Goal: Task Accomplishment & Management: Use online tool/utility

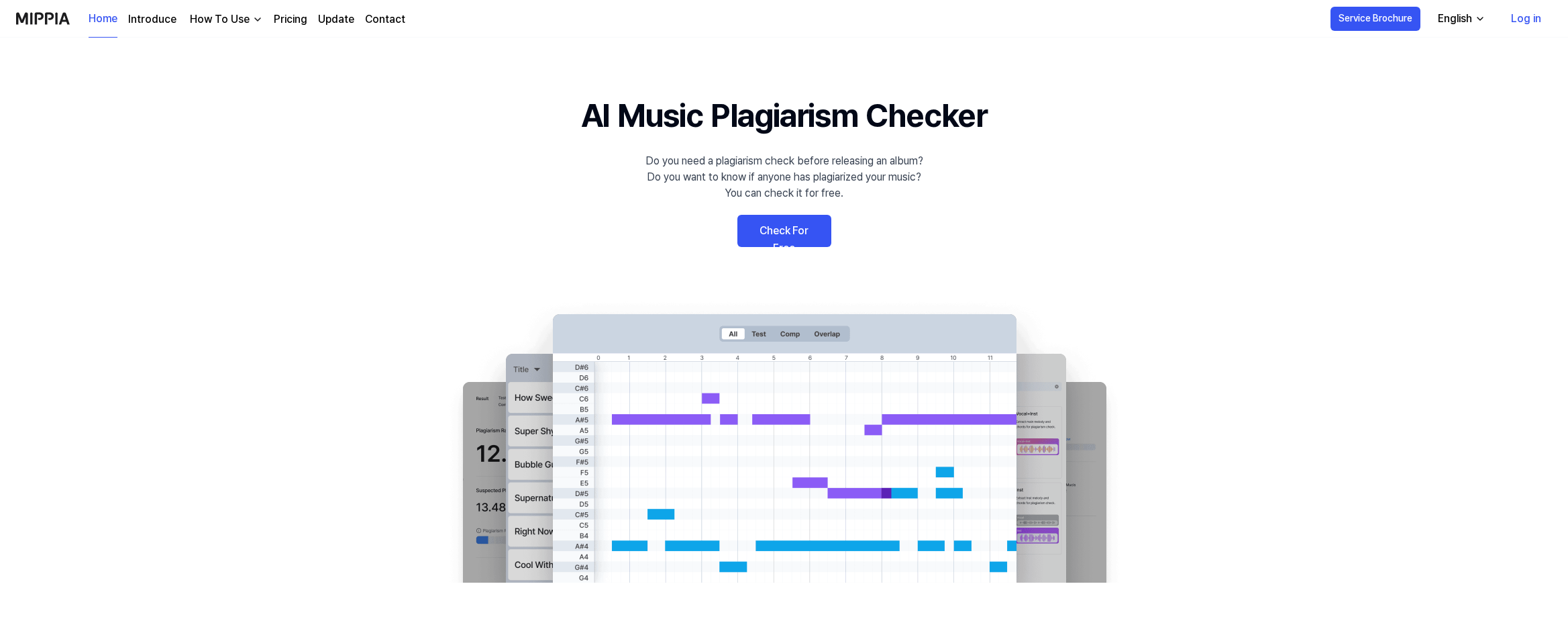
click at [799, 239] on link "Check For Free" at bounding box center [784, 231] width 94 height 32
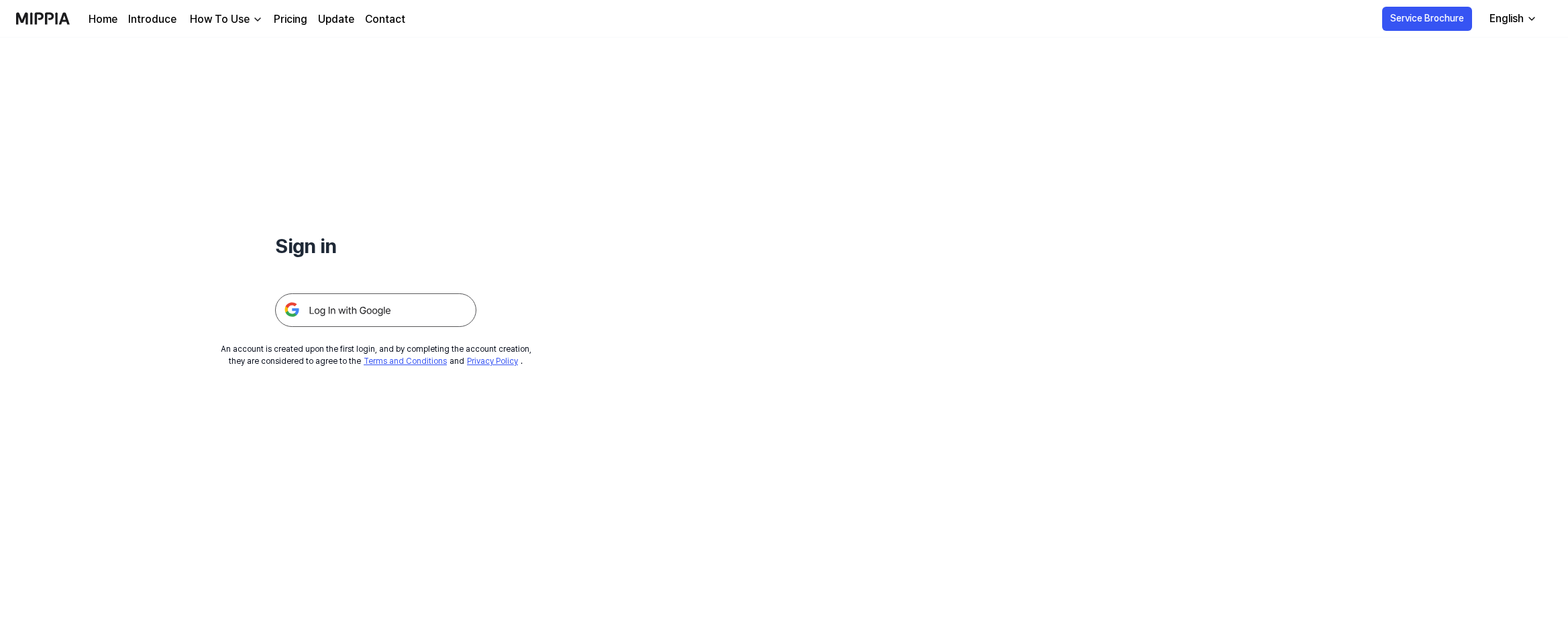
click at [327, 317] on img at bounding box center [376, 310] width 201 height 34
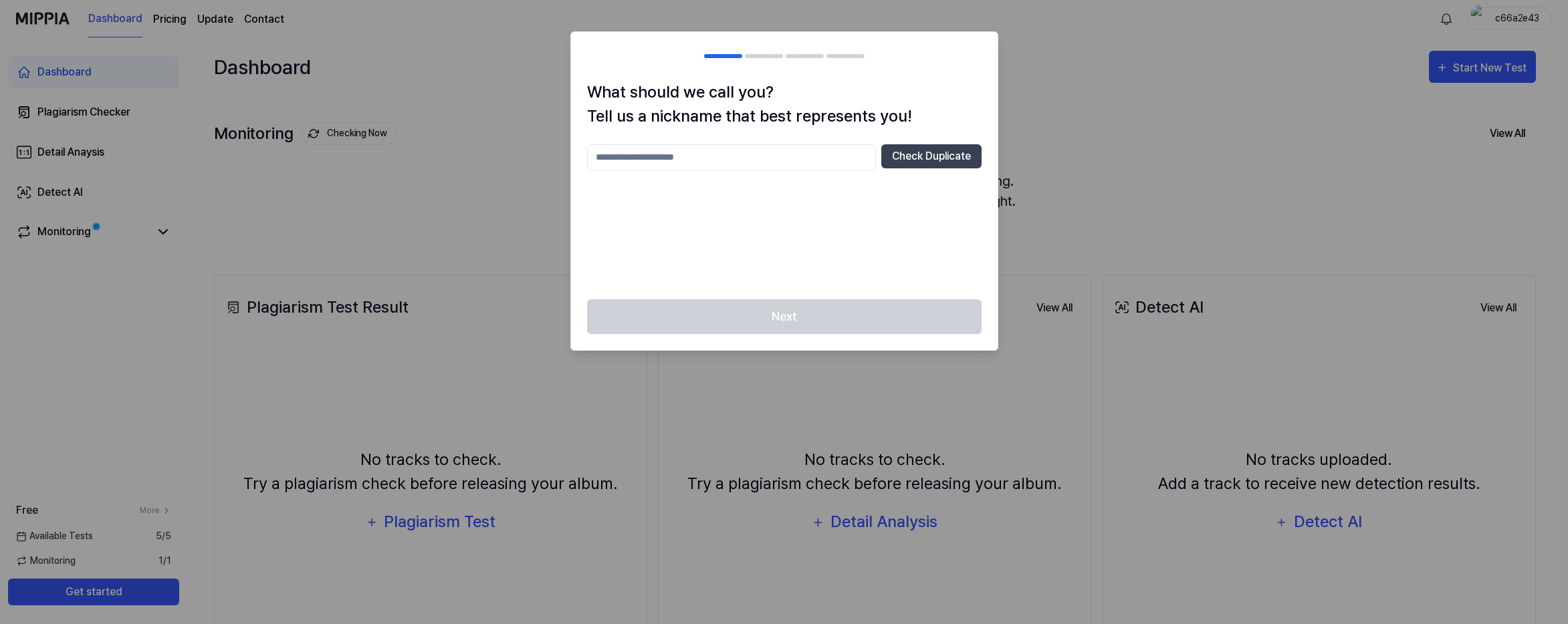
click at [757, 157] on input "text" at bounding box center [732, 157] width 289 height 26
type input "***"
click at [912, 159] on button "Check Duplicate" at bounding box center [931, 156] width 100 height 24
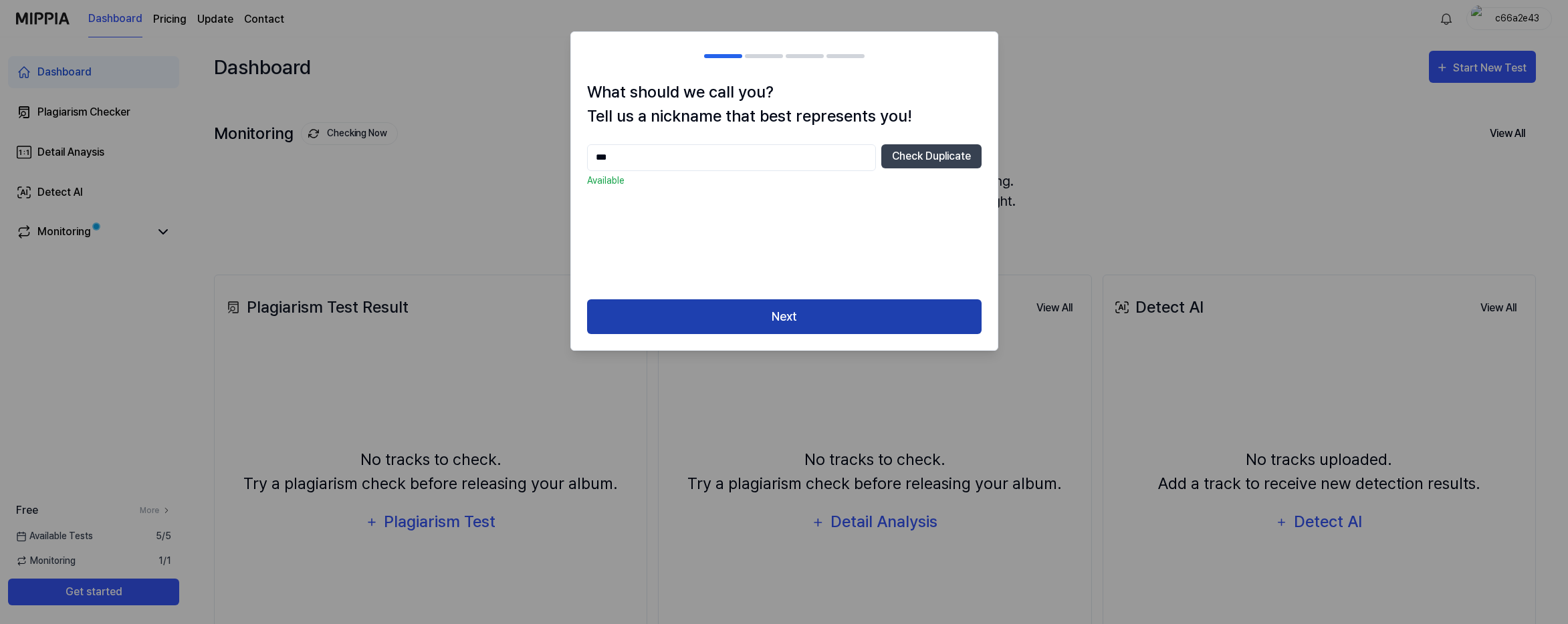
click at [828, 304] on button "Next" at bounding box center [785, 317] width 395 height 35
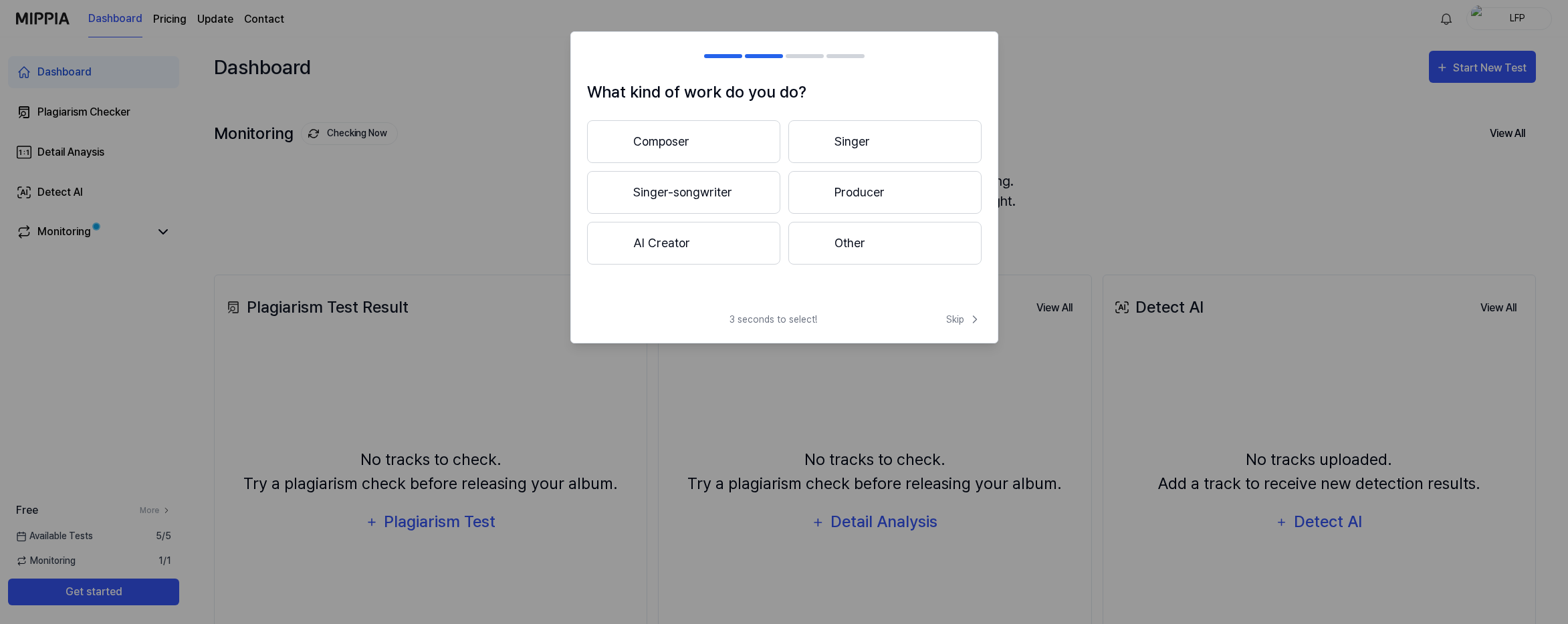
click at [827, 174] on button "Producer" at bounding box center [884, 192] width 193 height 43
click at [950, 318] on span "Skip" at bounding box center [964, 319] width 35 height 14
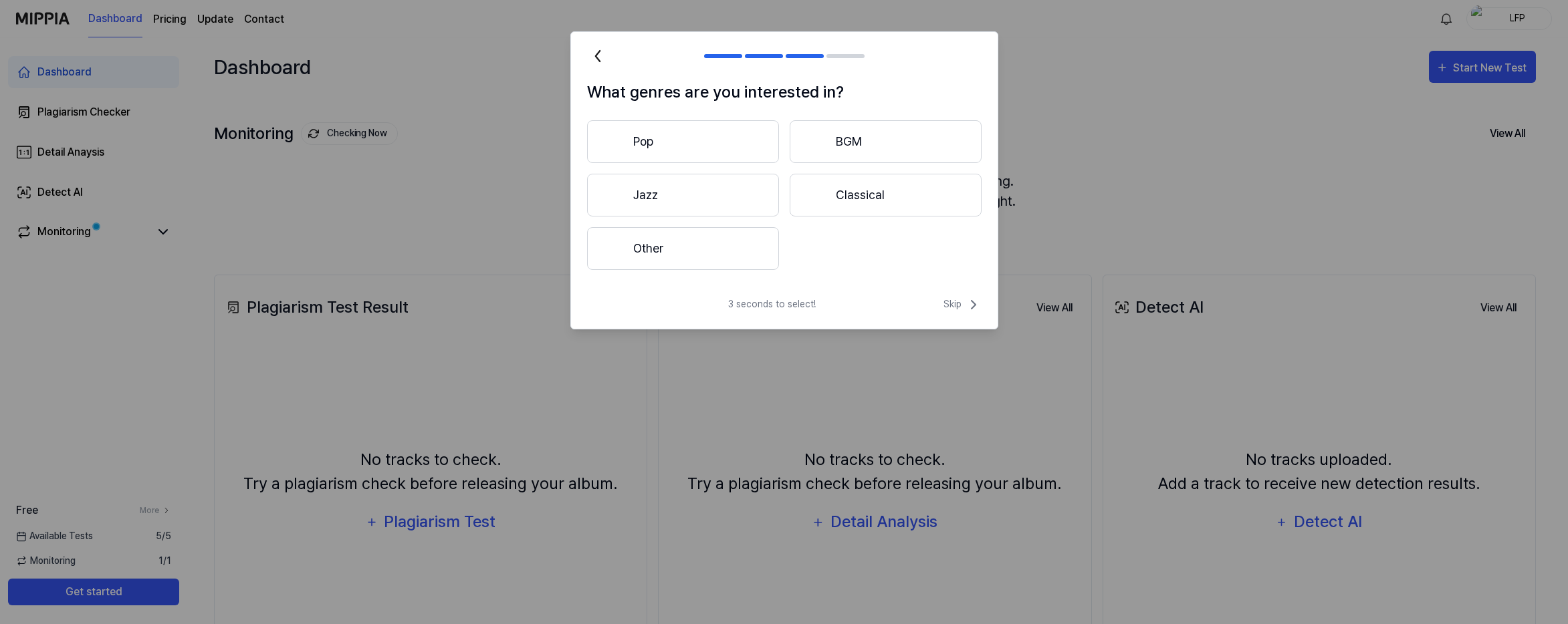
click at [717, 143] on button "Pop" at bounding box center [683, 141] width 192 height 43
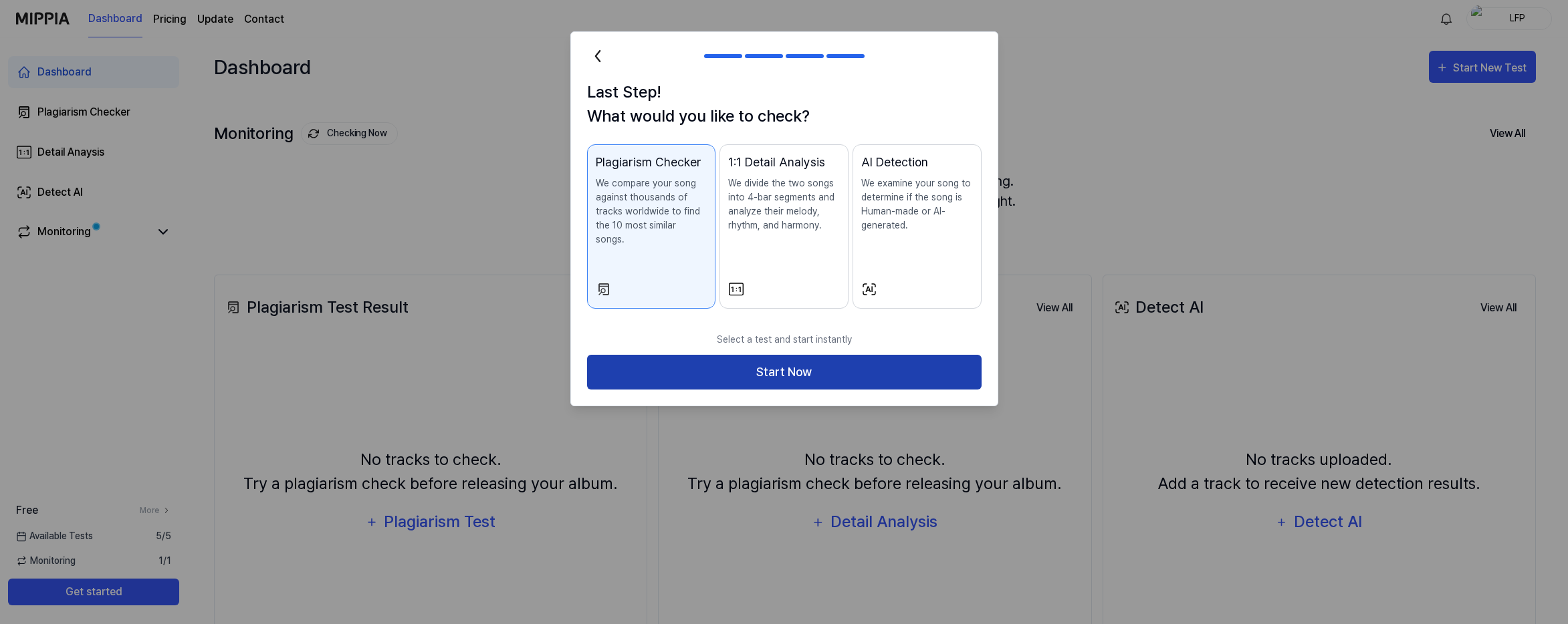
click at [899, 362] on button "Start Now" at bounding box center [785, 372] width 395 height 35
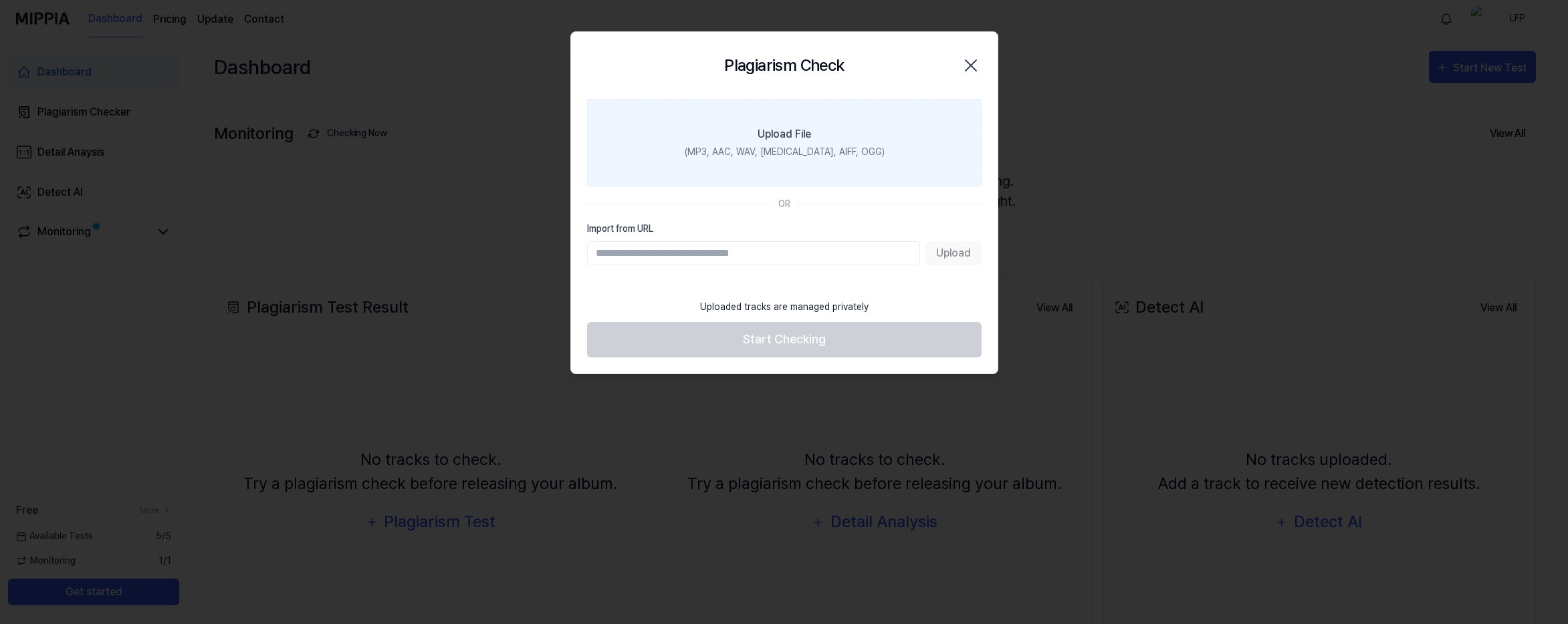
click at [766, 148] on div "(MP3, AAC, WAV, [MEDICAL_DATA], AIFF, OGG)" at bounding box center [783, 152] width 200 height 14
click at [0, 0] on input "Upload File (MP3, AAC, WAV, [MEDICAL_DATA], AIFF, OGG)" at bounding box center [0, 0] width 0 height 0
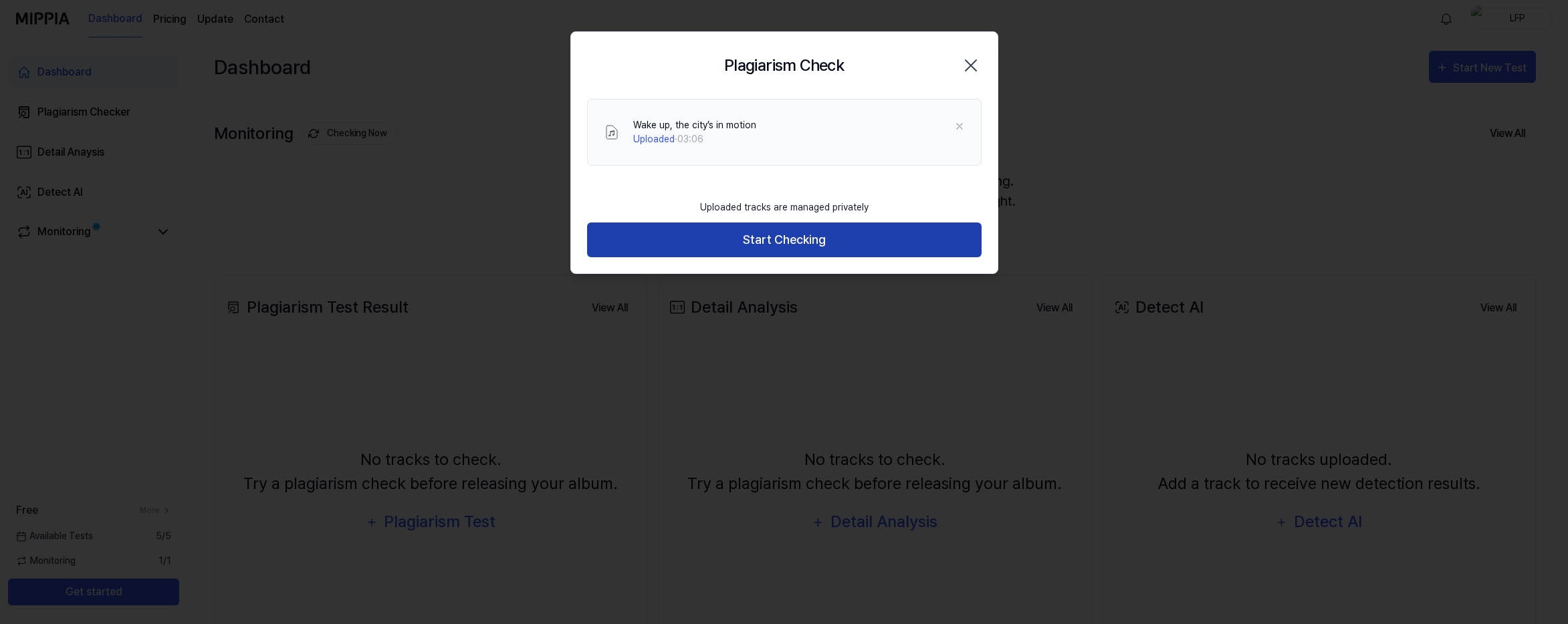
click at [789, 244] on button "Start Checking" at bounding box center [785, 240] width 395 height 35
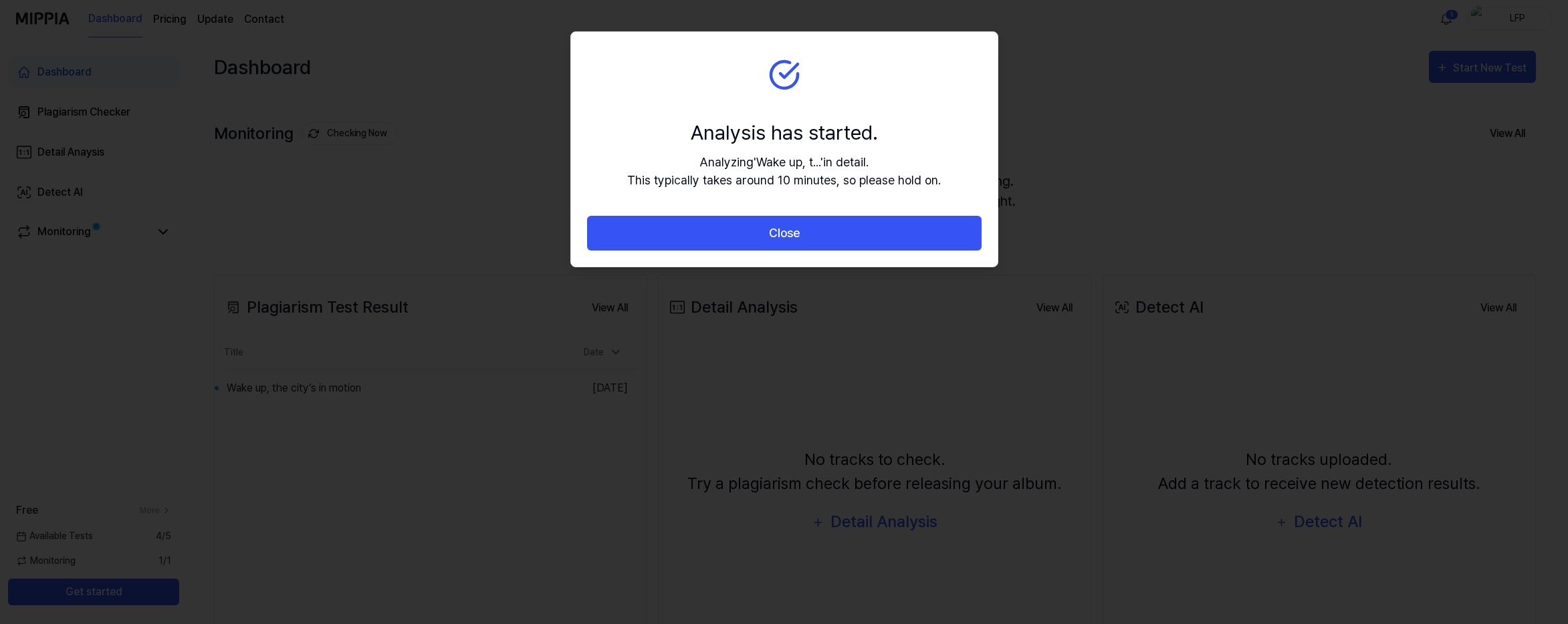
click at [897, 322] on div at bounding box center [784, 312] width 1568 height 624
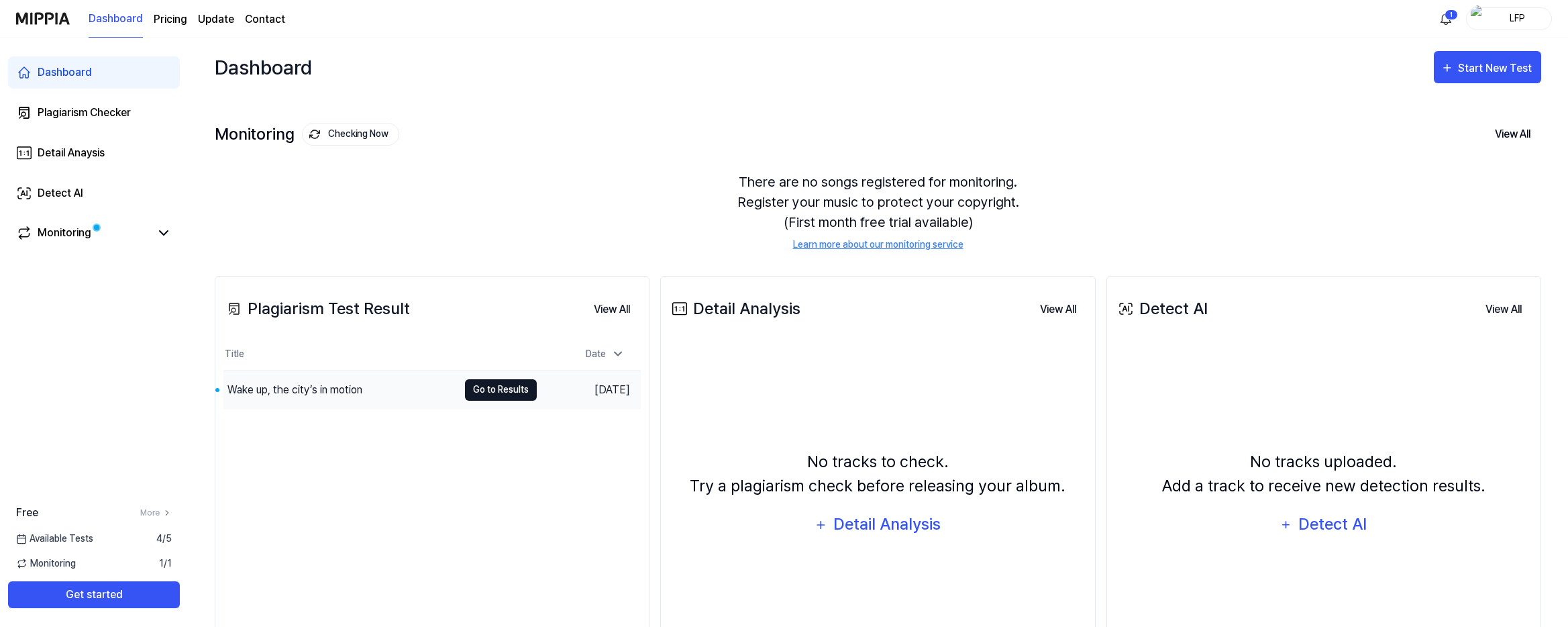
click at [495, 392] on button "Go to Results" at bounding box center [500, 390] width 72 height 22
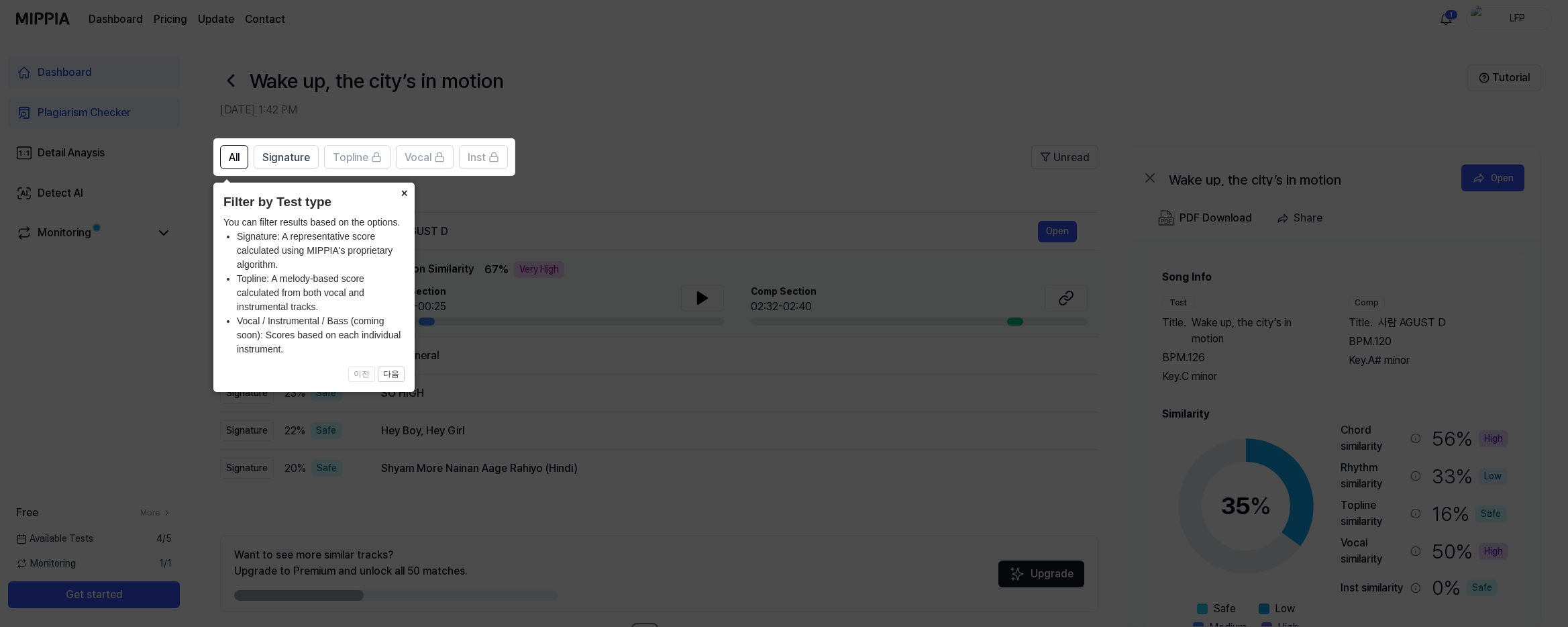
click at [405, 189] on button "×" at bounding box center [403, 192] width 22 height 19
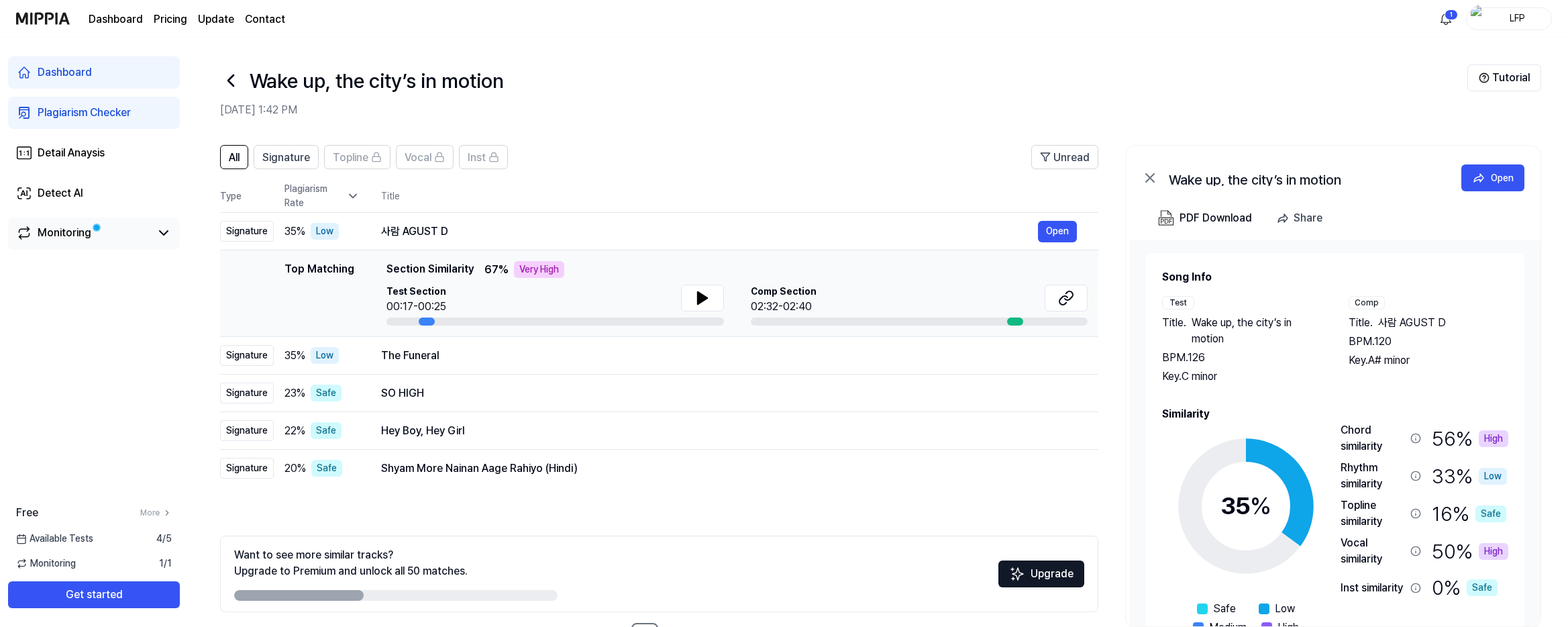
click at [103, 234] on link "Monitoring" at bounding box center [83, 233] width 134 height 16
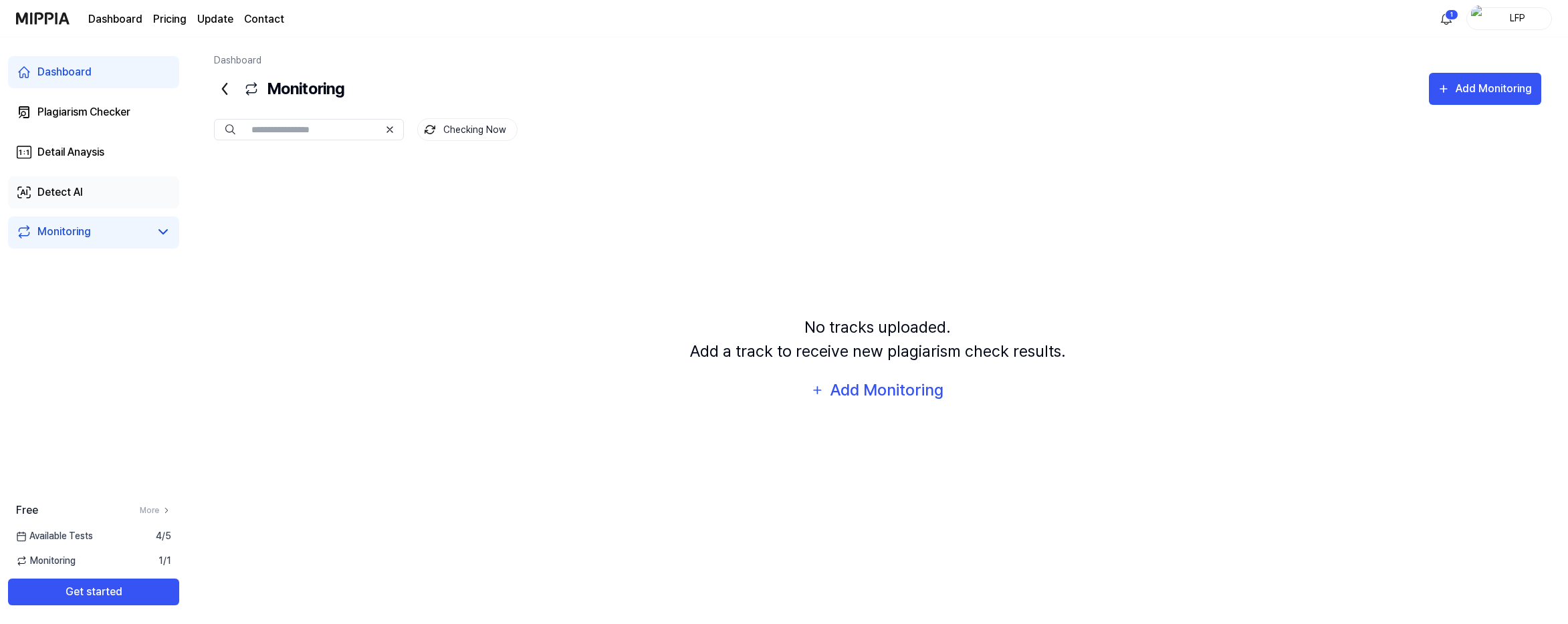
click at [115, 192] on link "Detect AI" at bounding box center [93, 192] width 171 height 32
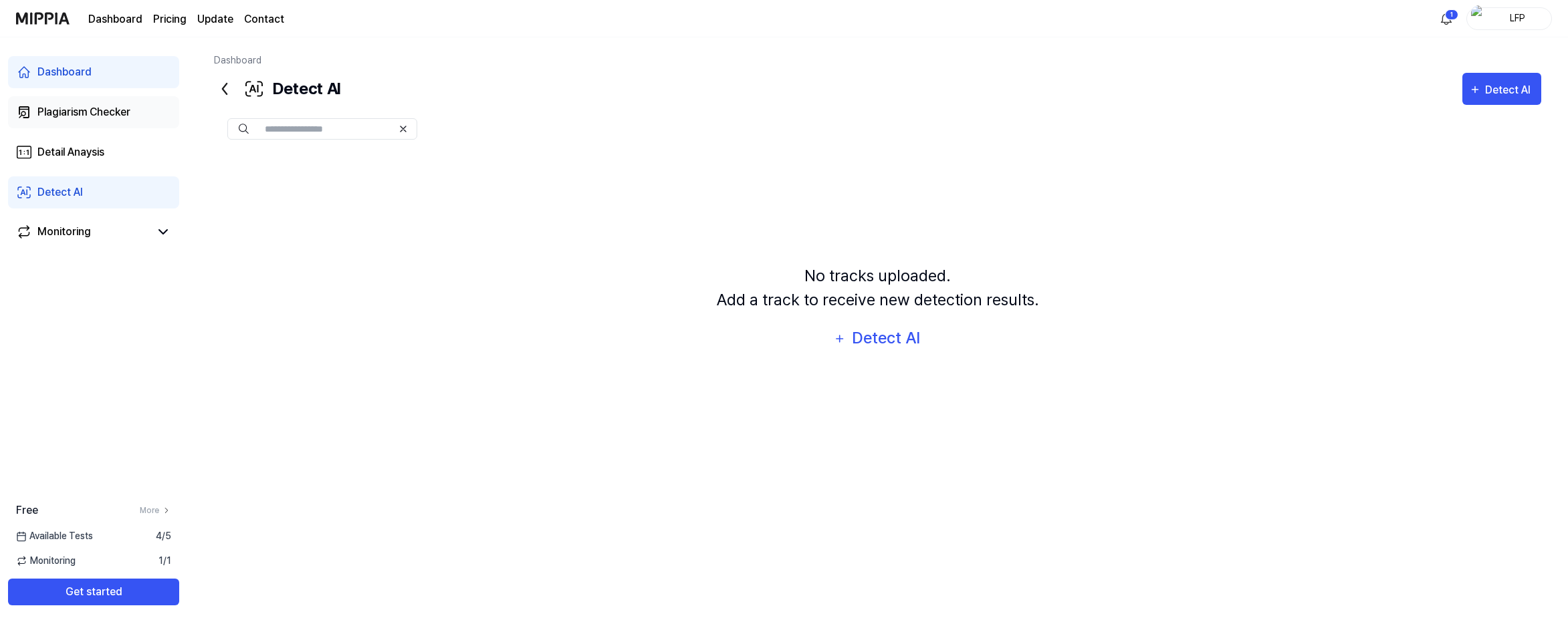
click at [123, 116] on div "Plagiarism Checker" at bounding box center [84, 112] width 93 height 16
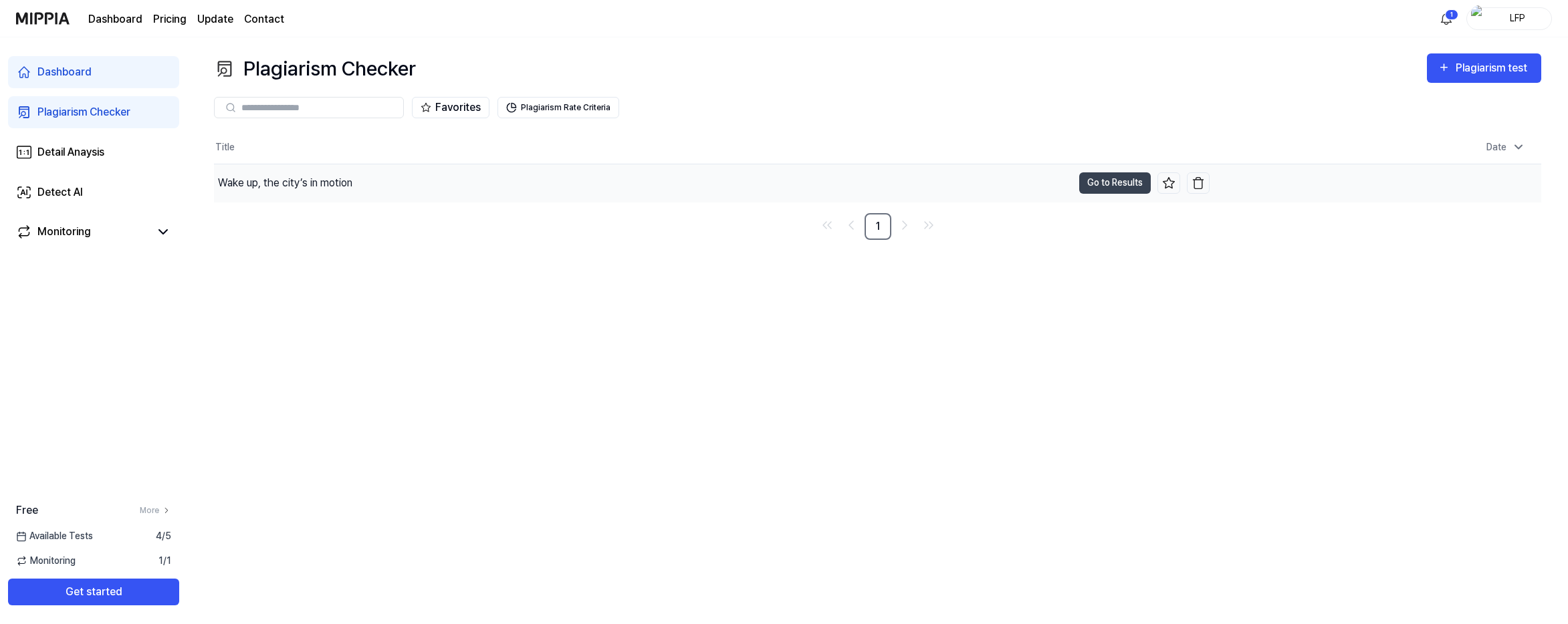
click at [286, 180] on div "Wake up, the city’s in motion" at bounding box center [285, 183] width 134 height 16
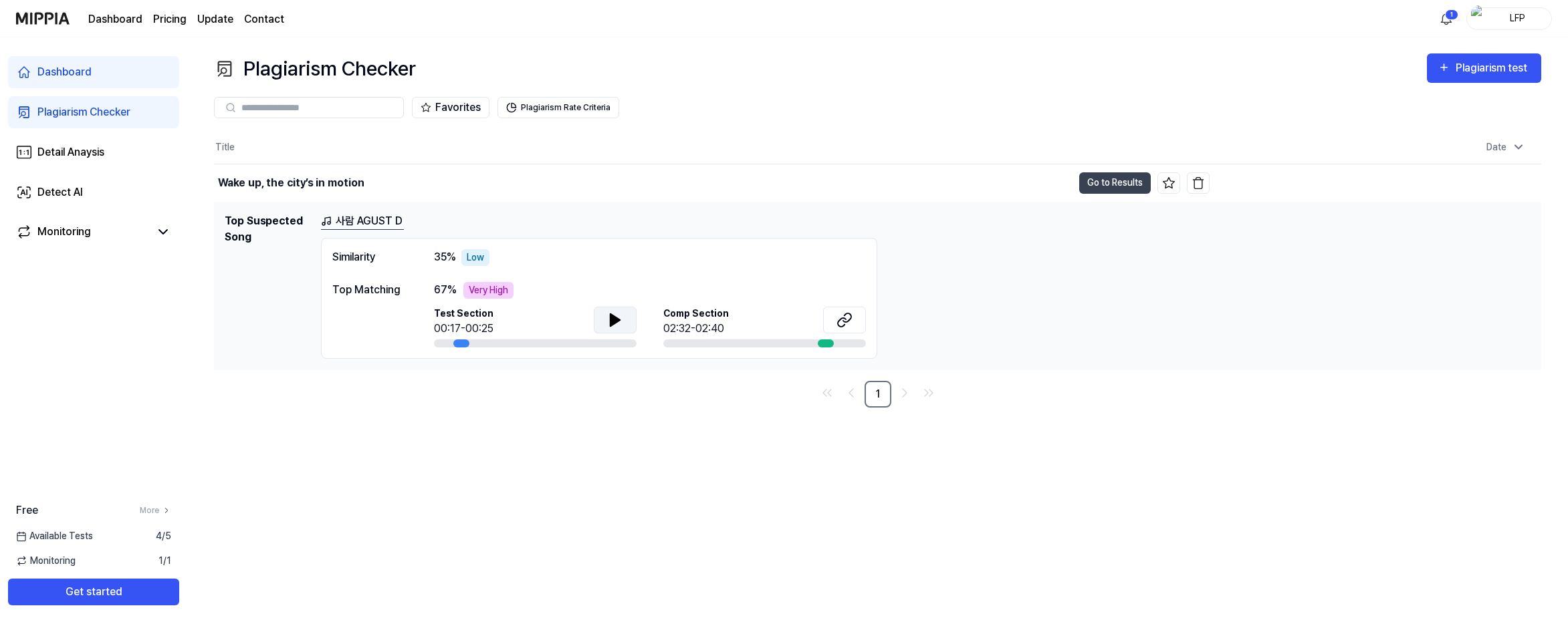
click at [615, 309] on button at bounding box center [615, 319] width 43 height 26
click at [618, 319] on icon at bounding box center [615, 320] width 10 height 12
click at [821, 342] on div at bounding box center [826, 343] width 16 height 8
click at [839, 324] on icon at bounding box center [844, 320] width 16 height 16
click at [595, 306] on div at bounding box center [615, 321] width 43 height 30
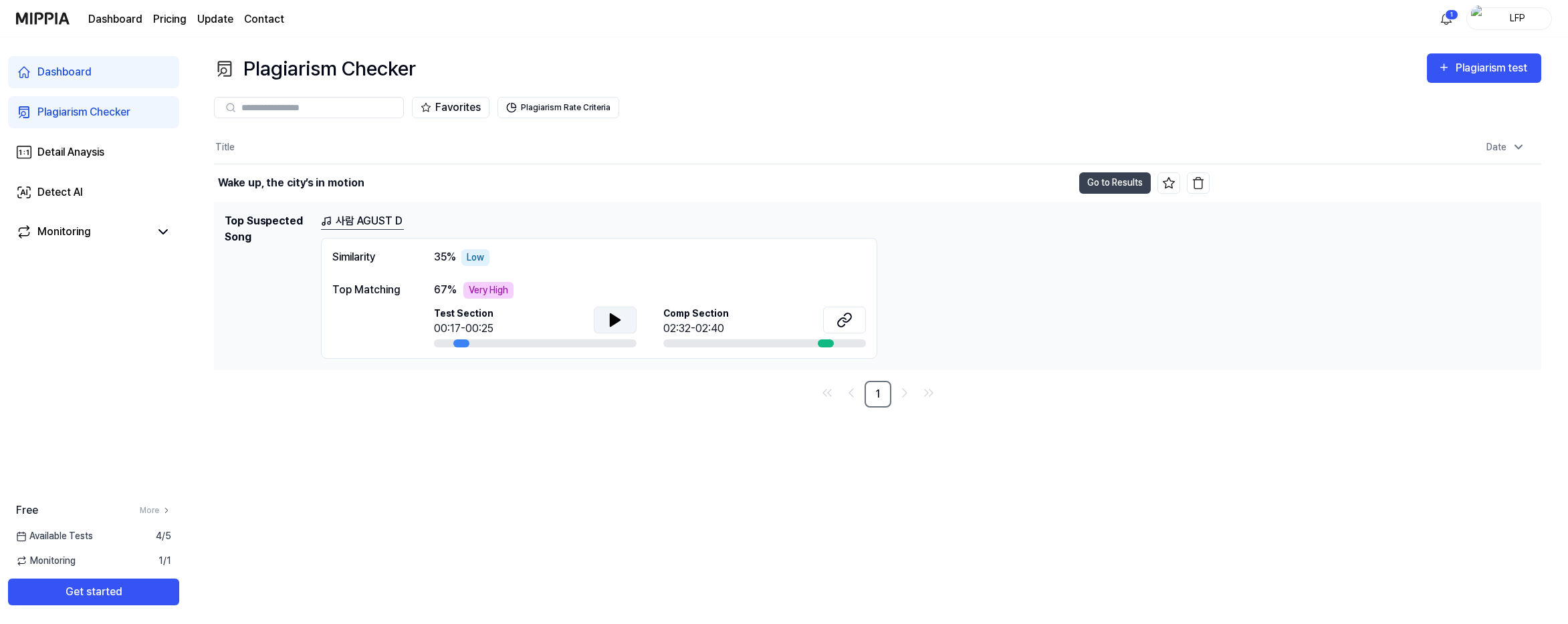
click at [607, 321] on icon at bounding box center [615, 320] width 16 height 16
click at [614, 319] on icon at bounding box center [612, 319] width 2 height 10
click at [349, 220] on link "사람 AGUST D" at bounding box center [362, 221] width 83 height 17
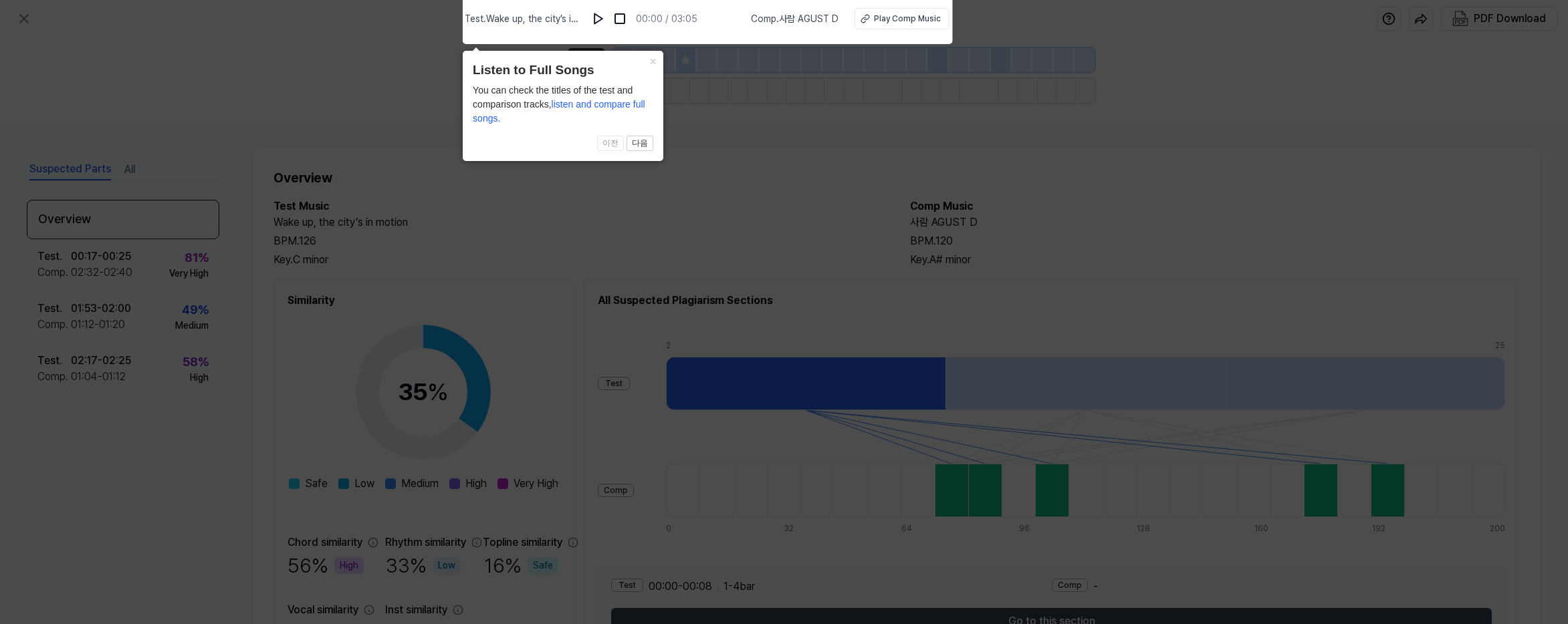
click at [654, 57] on button "×" at bounding box center [652, 59] width 22 height 18
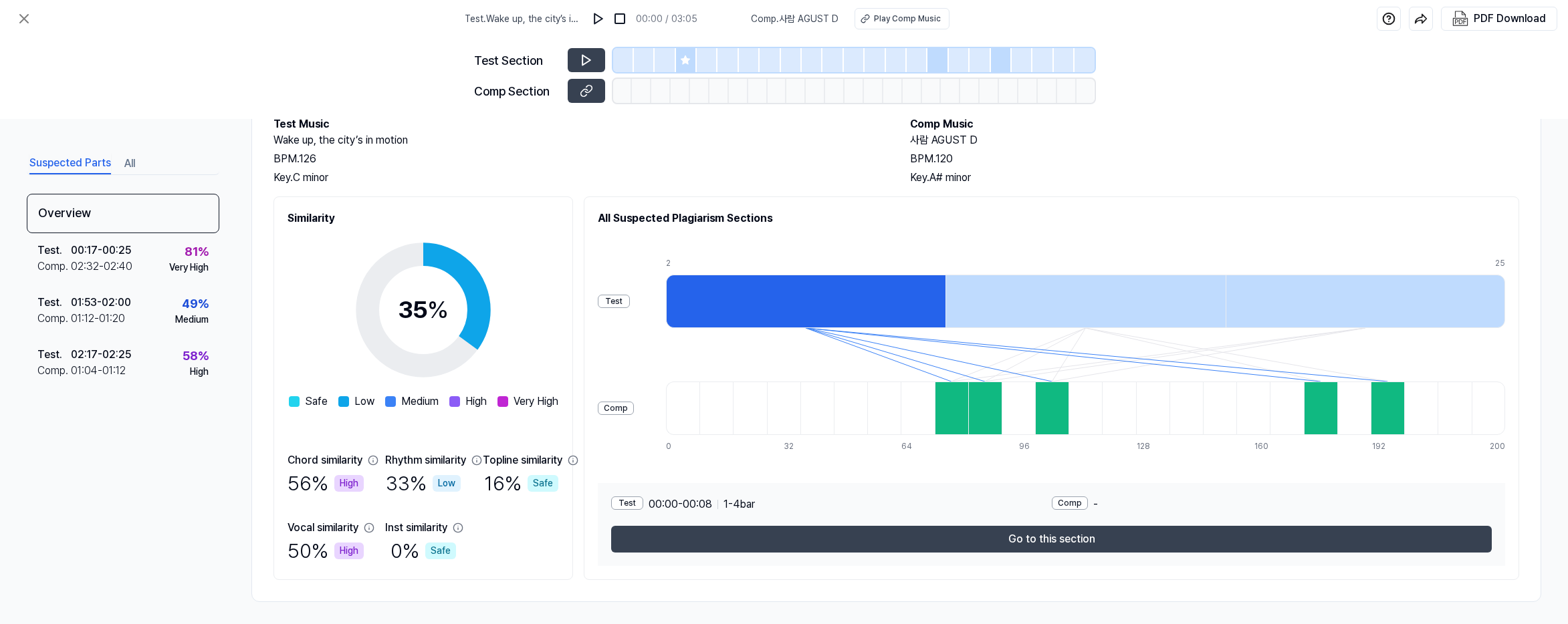
scroll to position [87, 0]
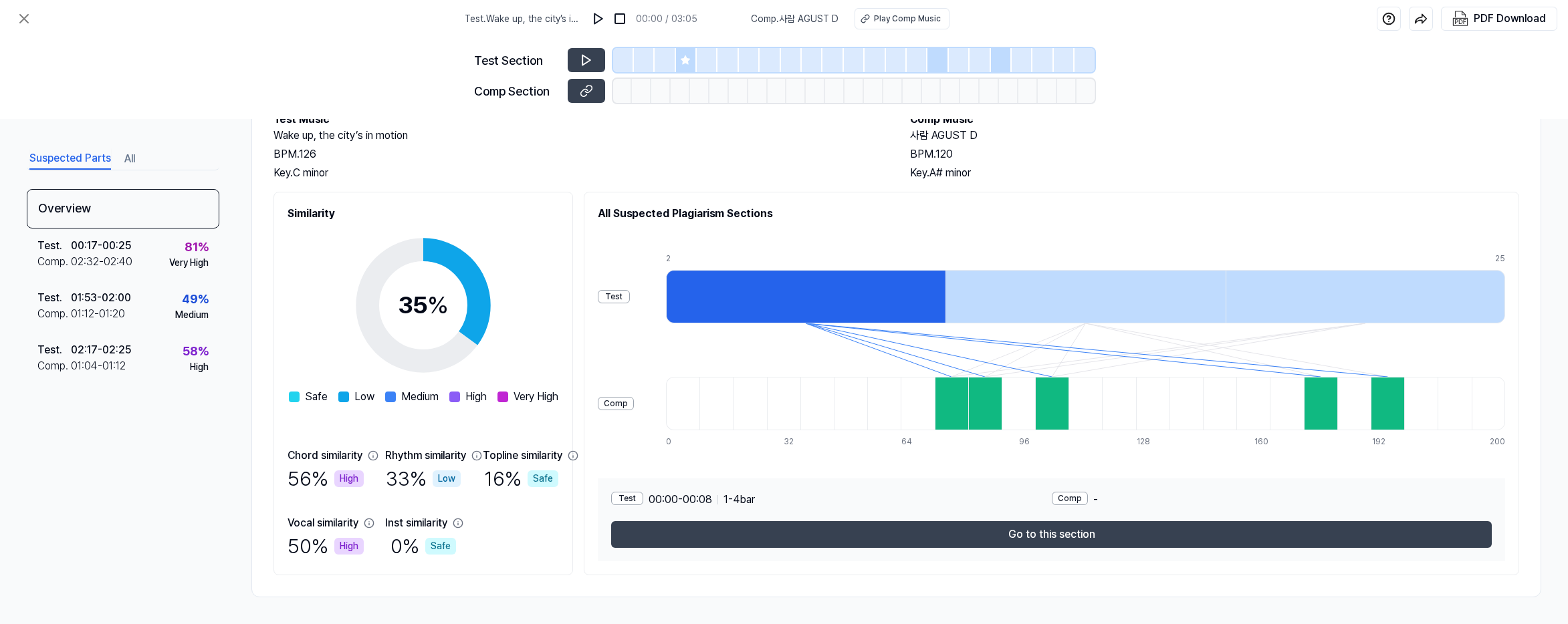
click at [150, 249] on div "Test . 00:17 - 00:25 Comp . 02:32 - 02:40 81 % Very High" at bounding box center [123, 254] width 193 height 52
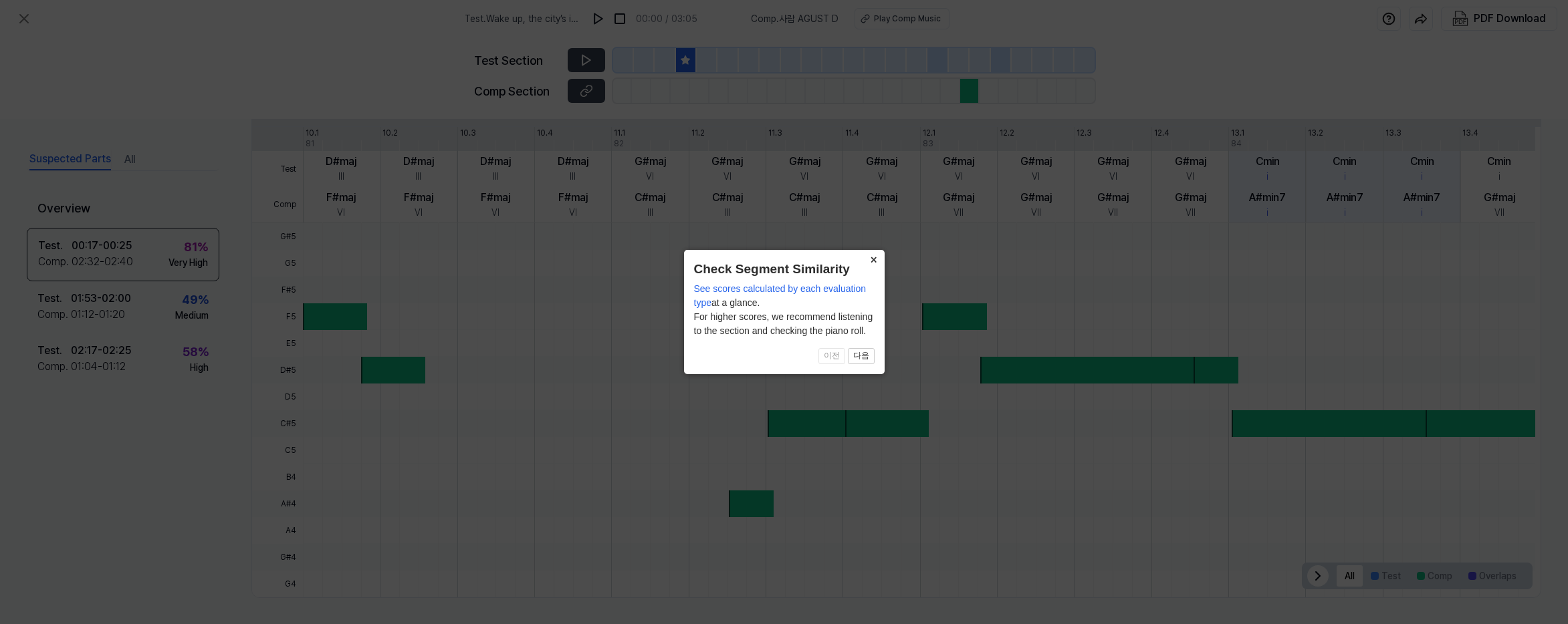
click at [876, 259] on button "×" at bounding box center [874, 259] width 22 height 18
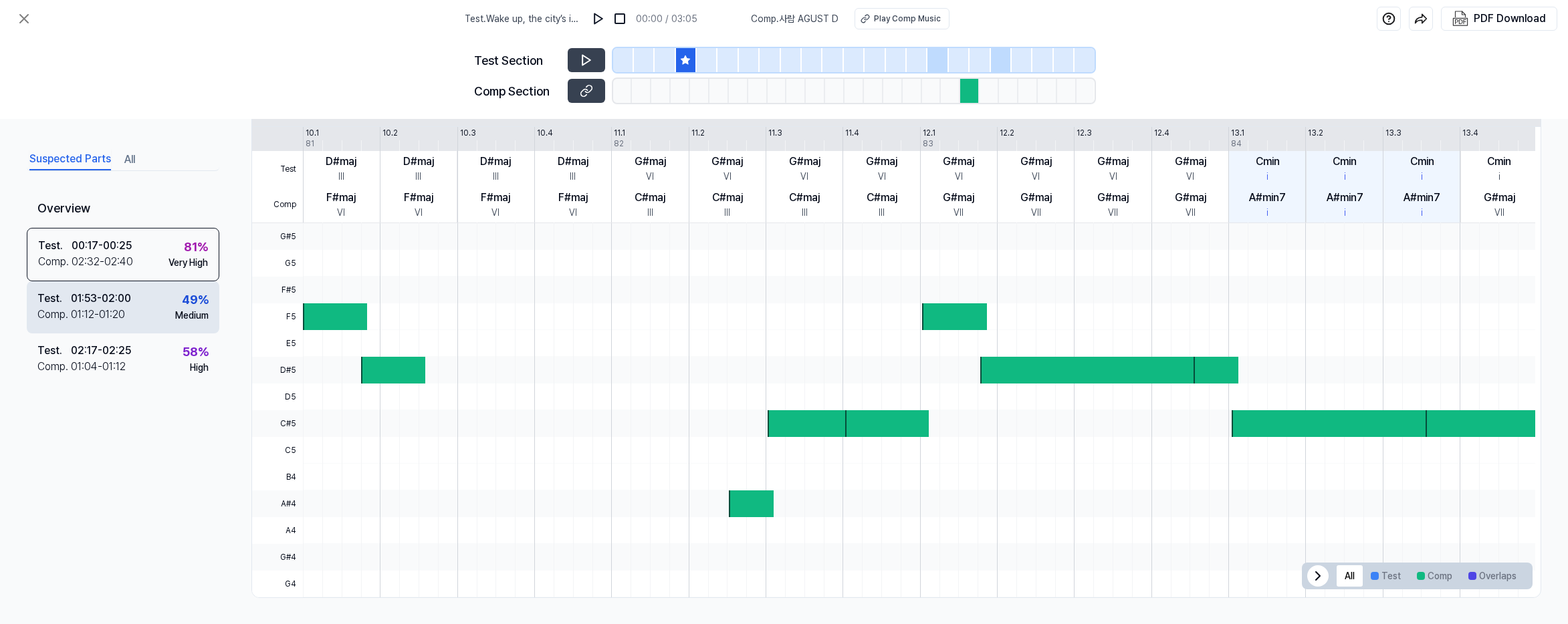
click at [153, 305] on div "Test . 01:53 - 02:00 Comp . 01:12 - 01:20 49 % Medium" at bounding box center [123, 307] width 193 height 52
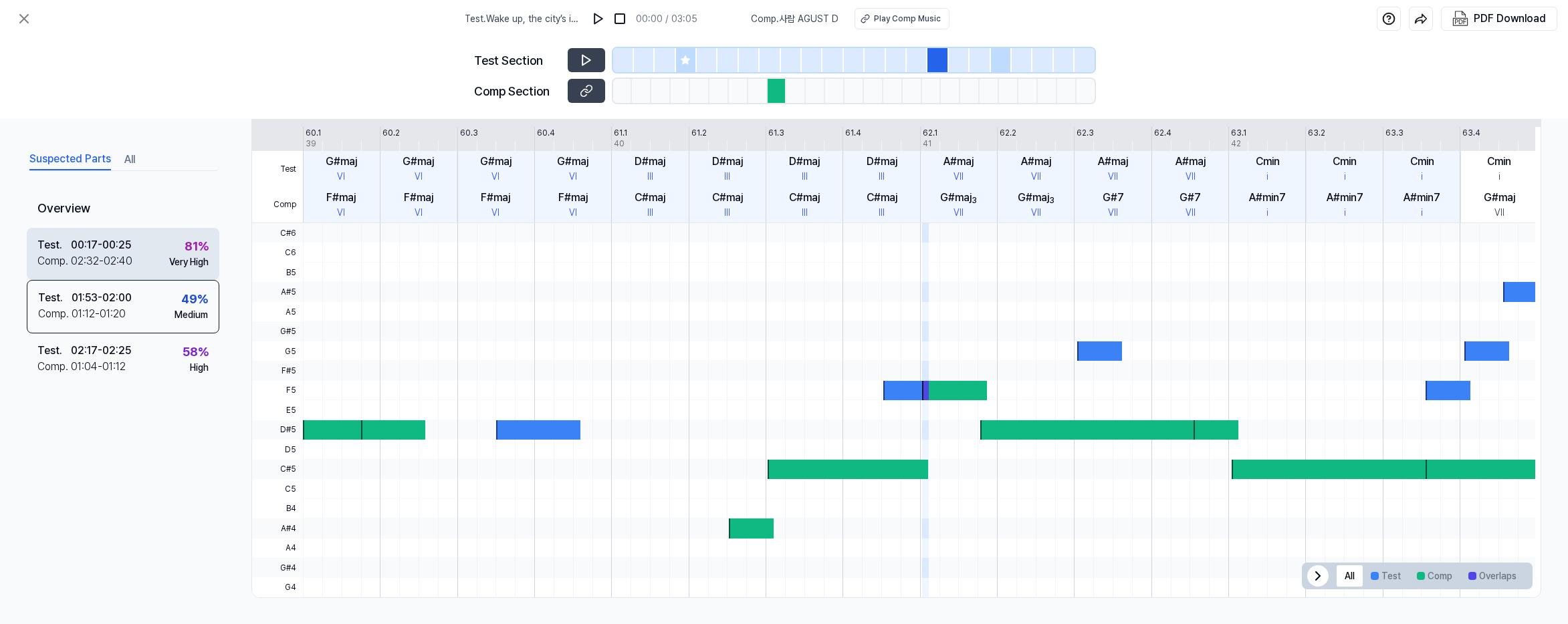
click at [146, 245] on div "Test . 00:17 - 00:25 Comp . 02:32 - 02:40 81 % Very High" at bounding box center [123, 253] width 193 height 52
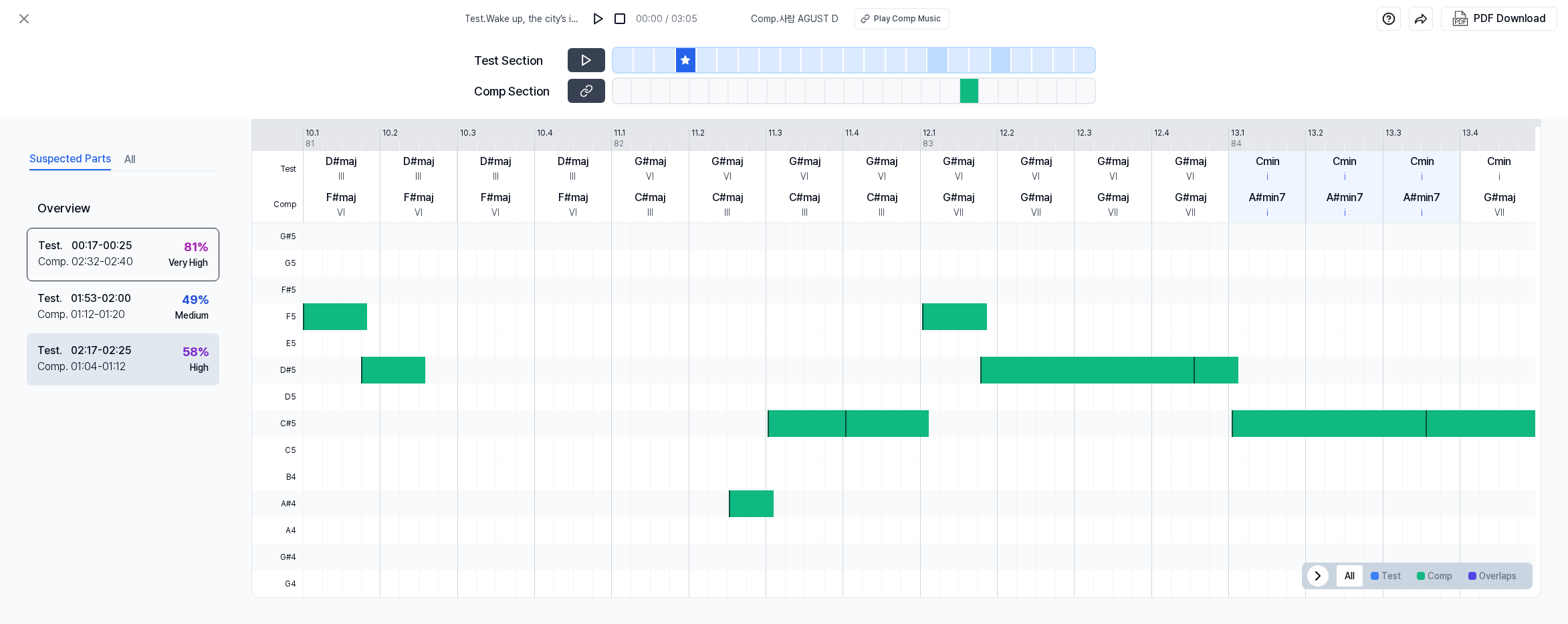
click at [152, 350] on div "Test . 02:17 - 02:25 Comp . 01:04 - 01:12 58 % High" at bounding box center [123, 359] width 193 height 52
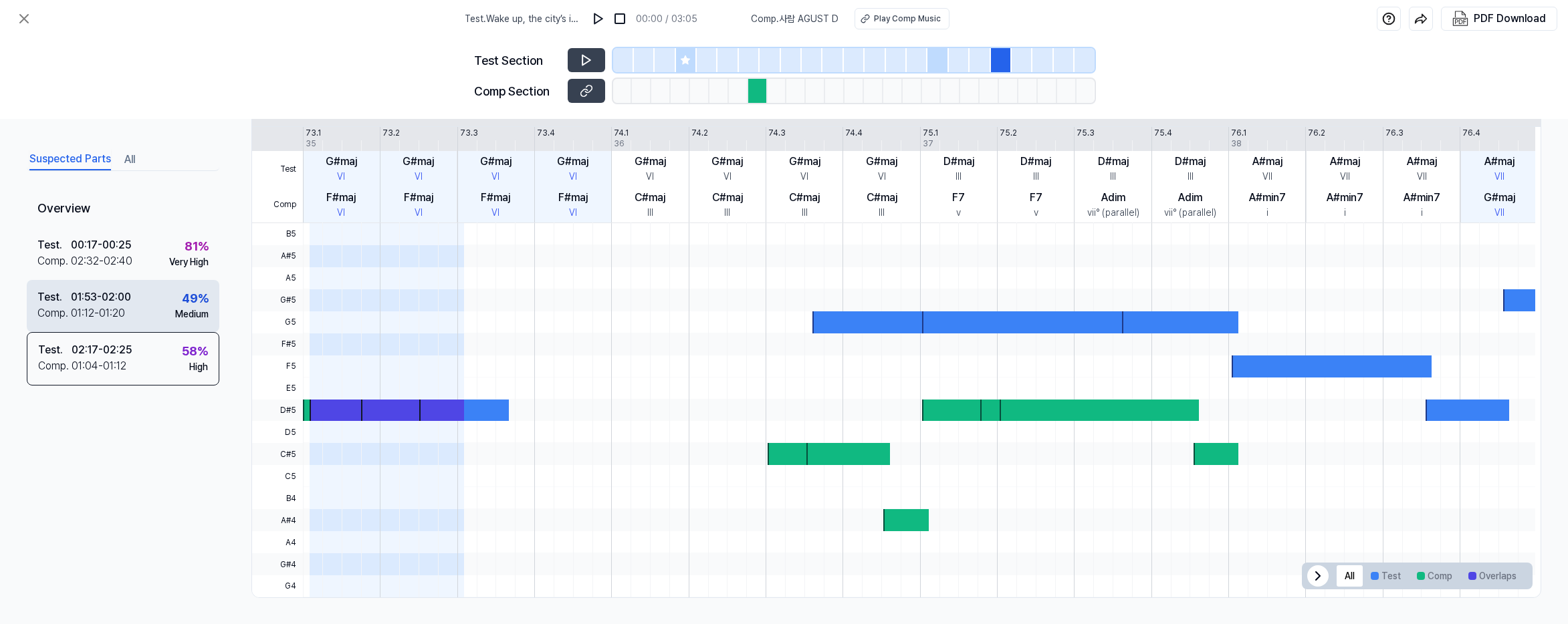
click at [164, 301] on div "Test . 01:53 - 02:00 Comp . 01:12 - 01:20 49 % Medium" at bounding box center [123, 306] width 193 height 52
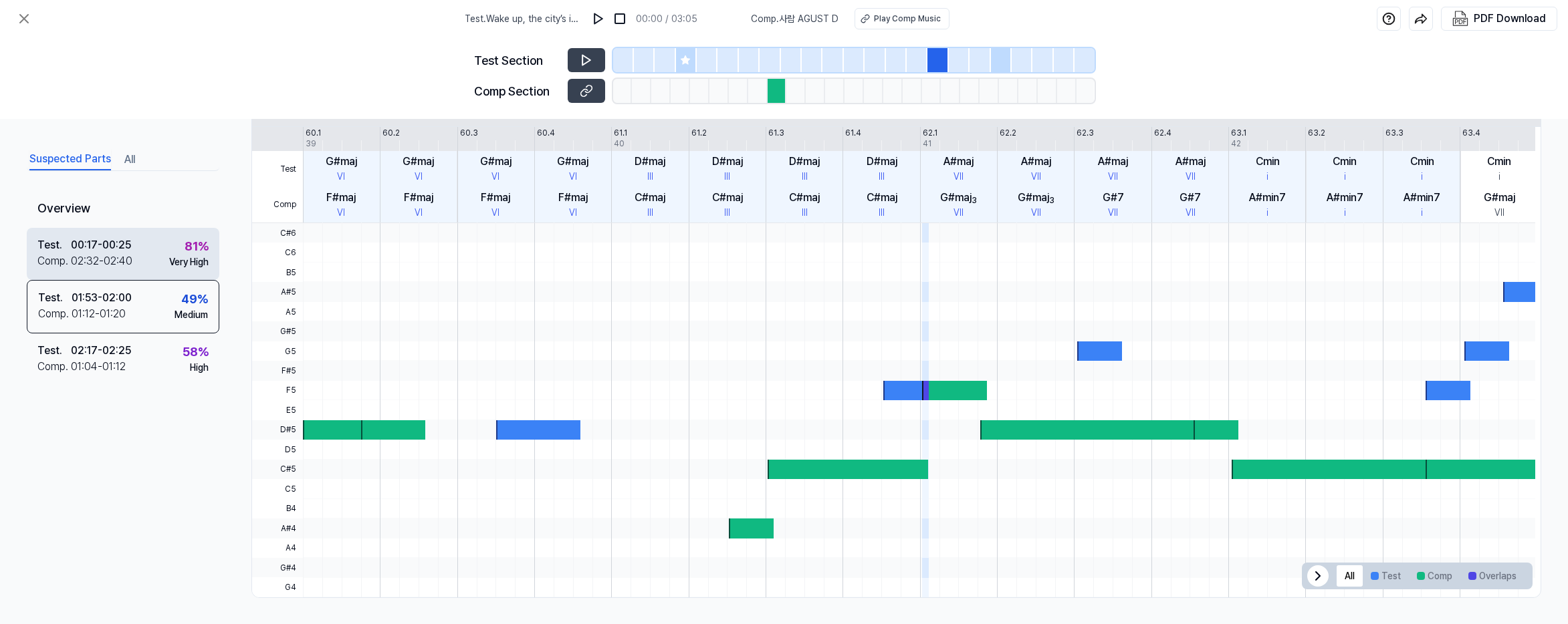
click at [164, 256] on div "Test . 00:17 - 00:25 Comp . 02:32 - 02:40 81 % Very High" at bounding box center [123, 253] width 193 height 52
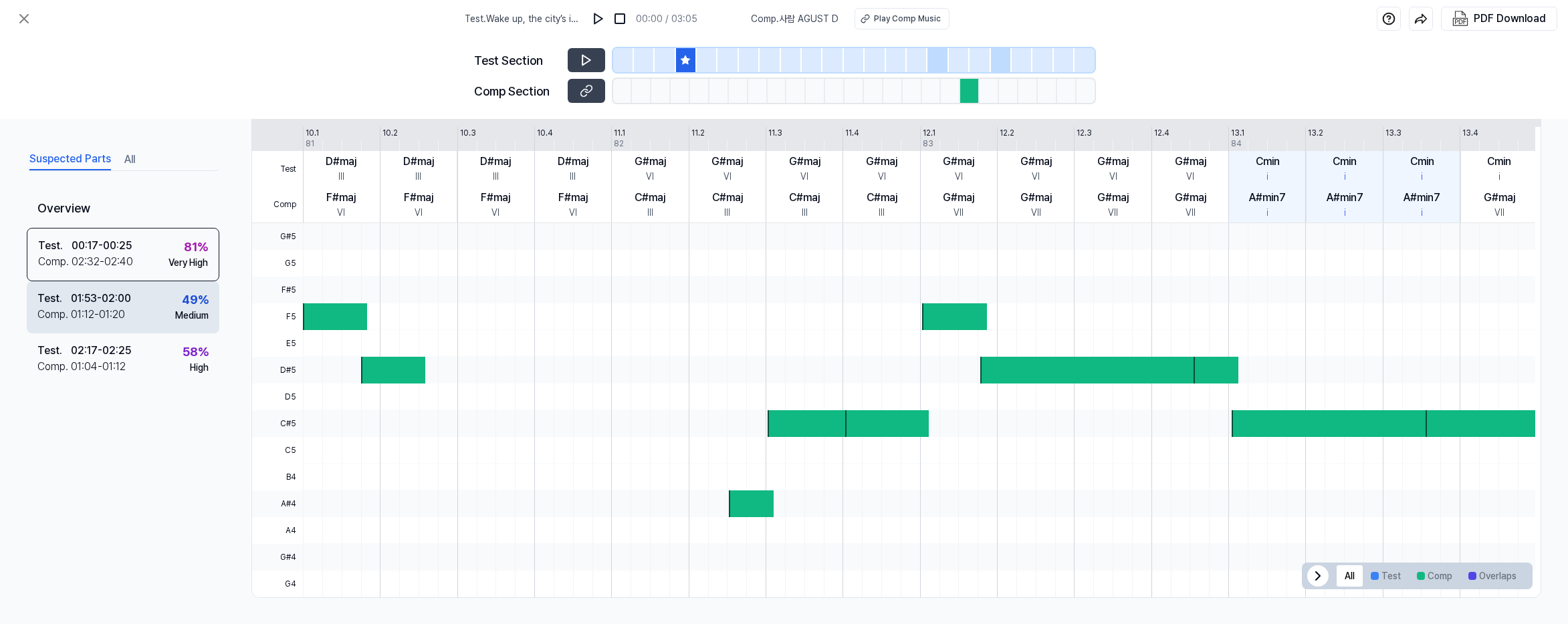
click at [155, 306] on div "Test . 01:53 - 02:00 Comp . 01:12 - 01:20 49 % Medium" at bounding box center [123, 307] width 193 height 52
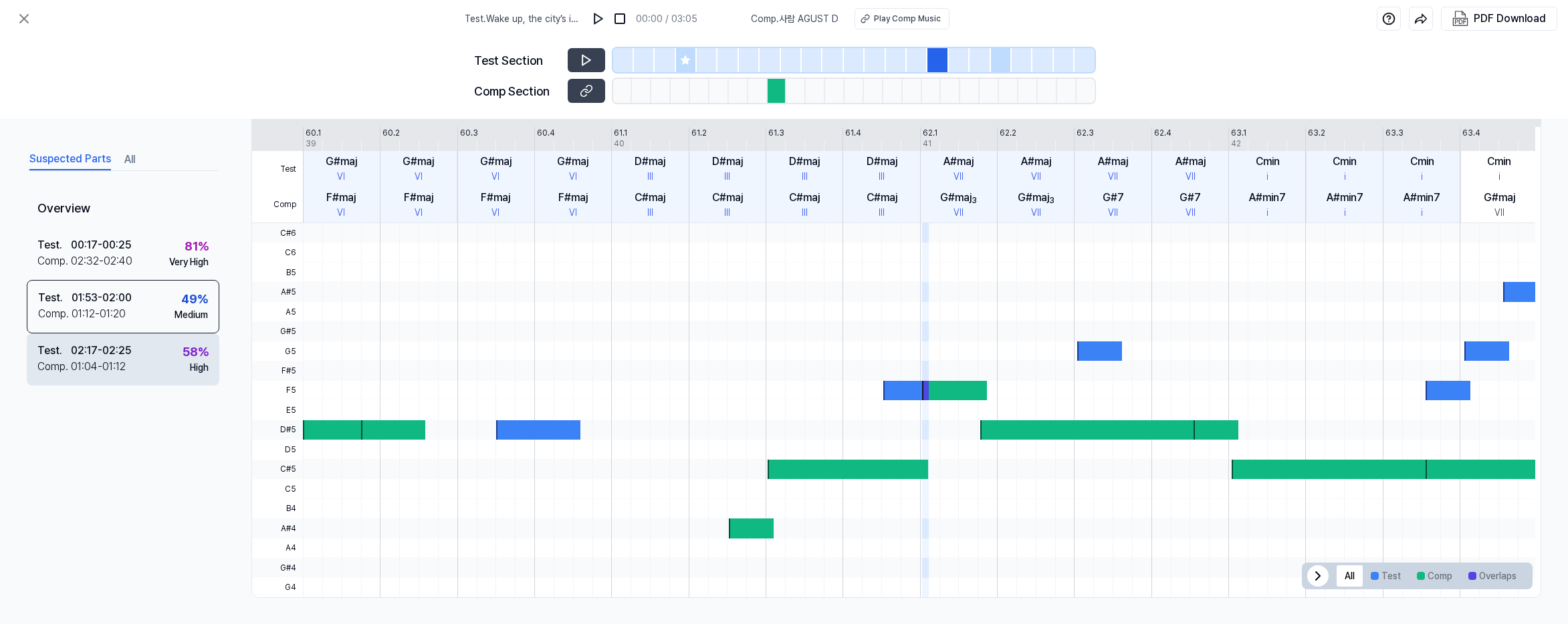
click at [158, 339] on div "Test . 02:17 - 02:25 Comp . 01:04 - 01:12 58 % High" at bounding box center [123, 359] width 193 height 52
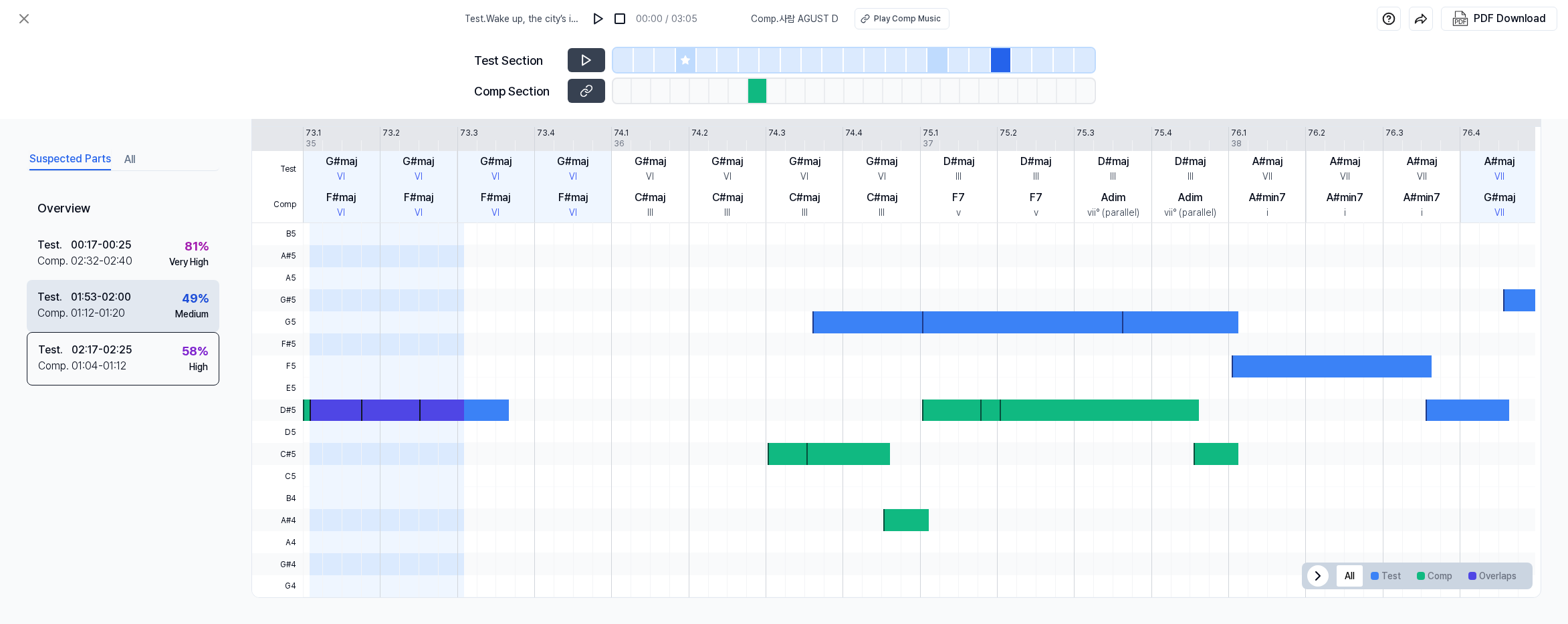
click at [164, 309] on div "Test . 01:53 - 02:00 Comp . 01:12 - 01:20 49 % Medium" at bounding box center [123, 306] width 193 height 52
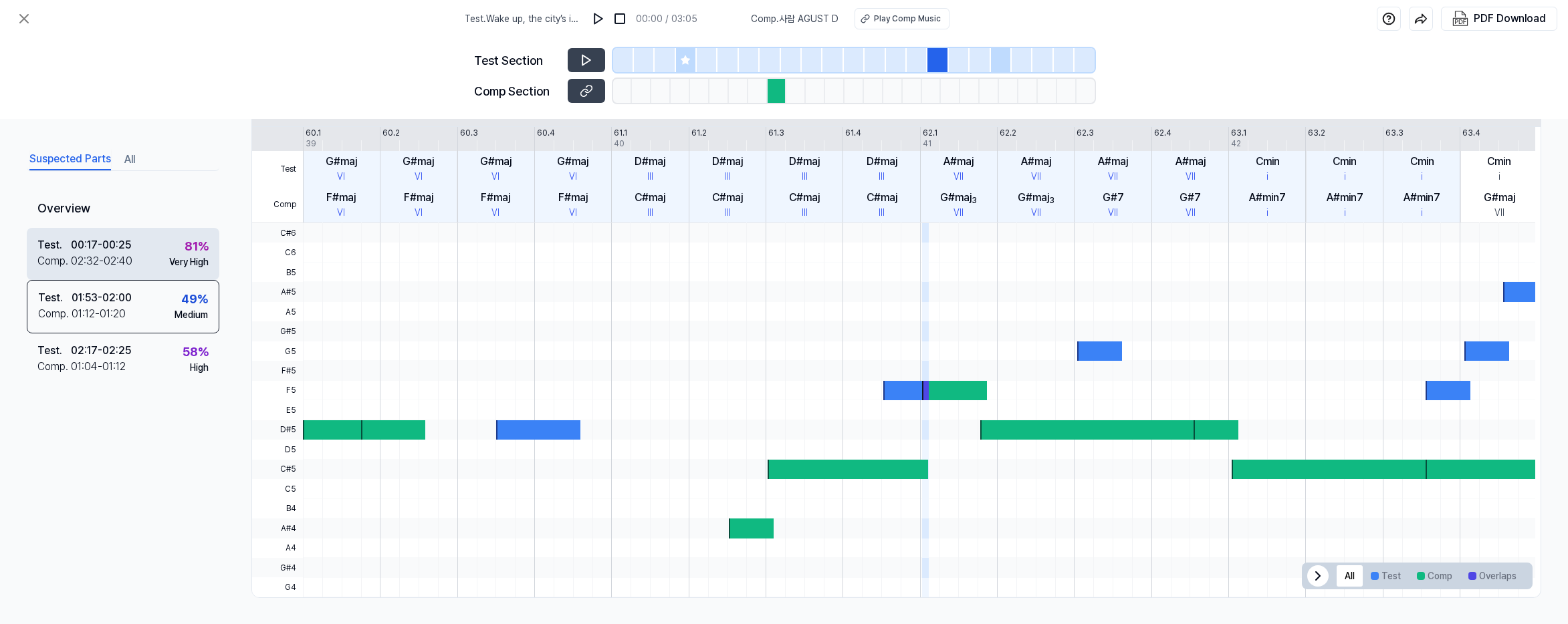
click at [159, 249] on div "Test . 00:17 - 00:25 Comp . 02:32 - 02:40 81 % Very High" at bounding box center [123, 253] width 193 height 52
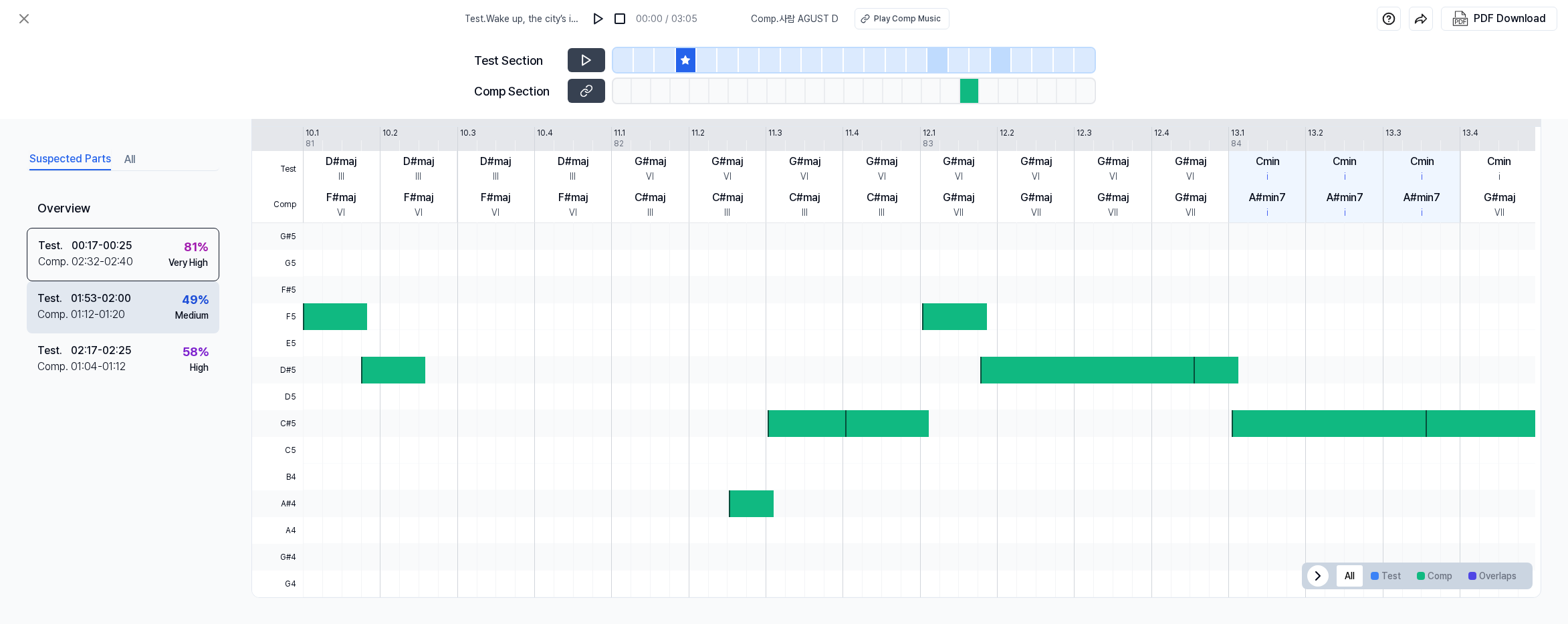
click at [146, 300] on div "Test . 01:53 - 02:00 Comp . 01:12 - 01:20 49 % Medium" at bounding box center [123, 307] width 193 height 52
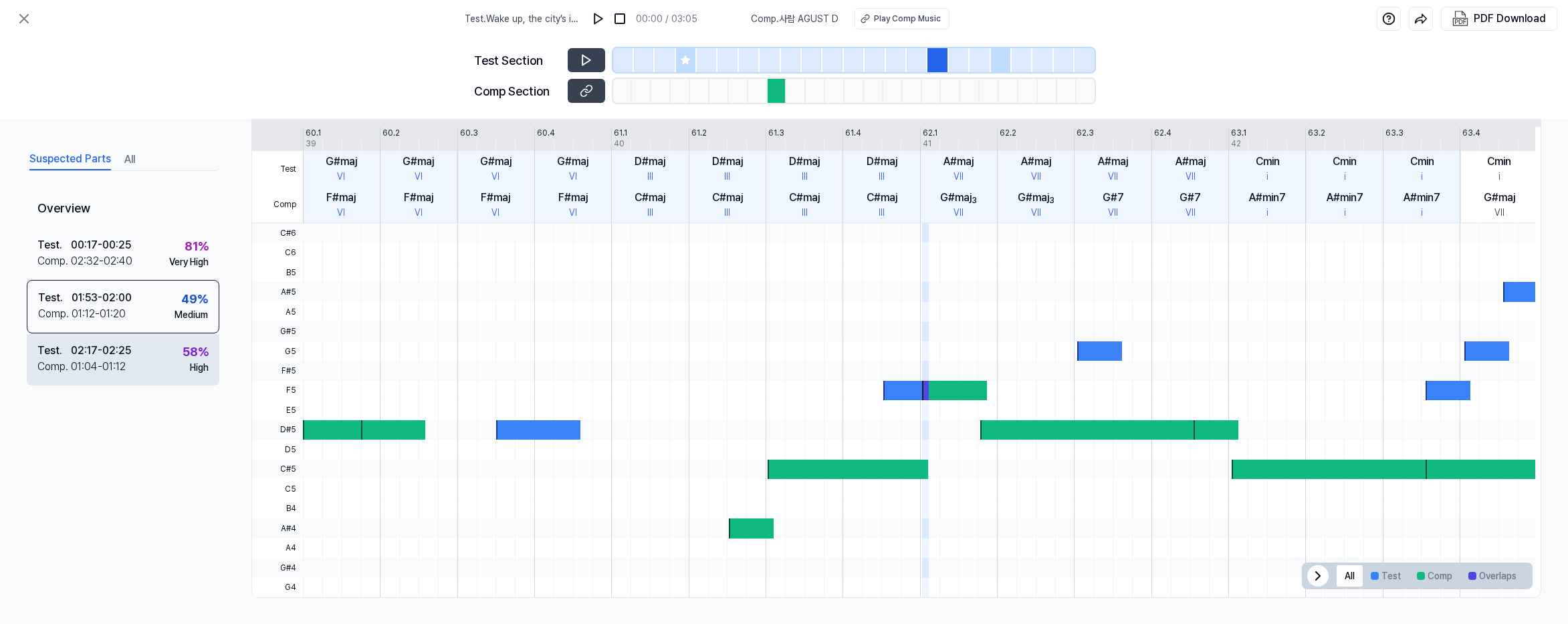
click at [140, 342] on div "Test . 02:17 - 02:25 Comp . 01:04 - 01:12 58 % High" at bounding box center [123, 359] width 193 height 52
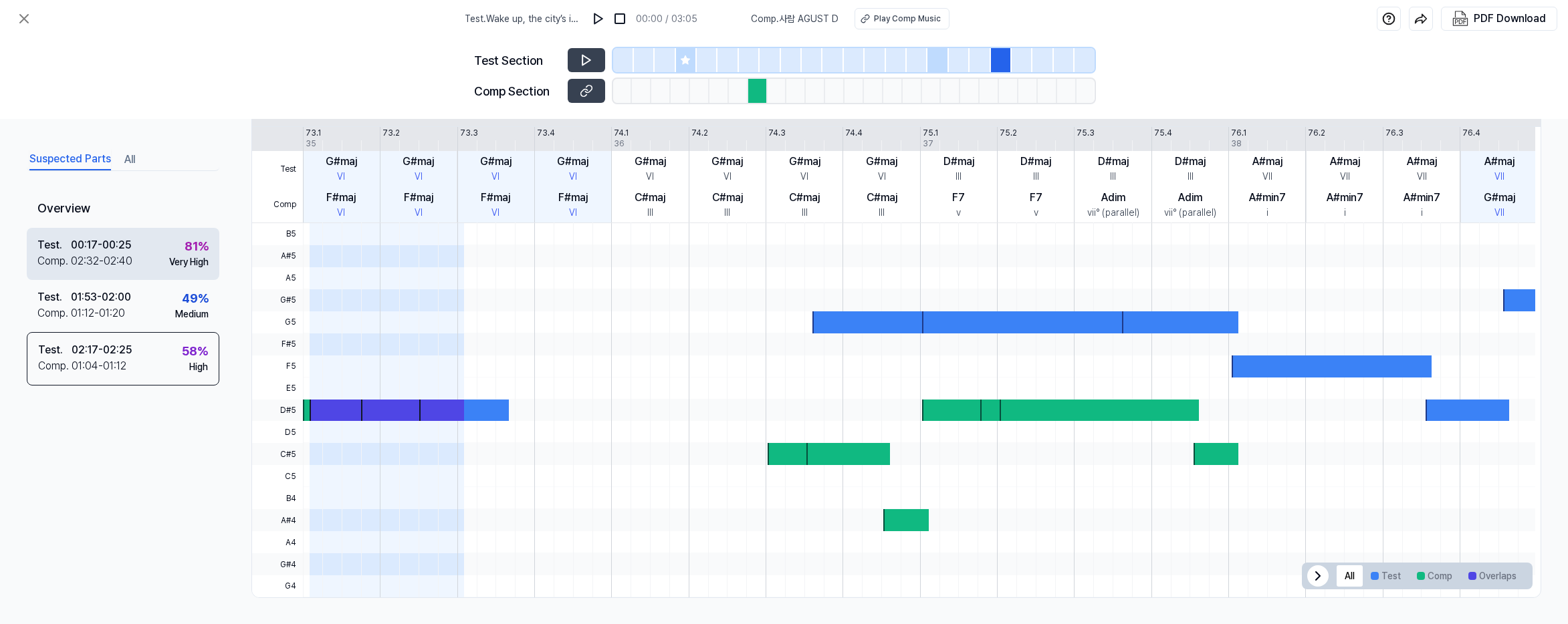
click at [163, 258] on div "Test . 00:17 - 00:25 Comp . 02:32 - 02:40 81 % Very High" at bounding box center [123, 253] width 193 height 52
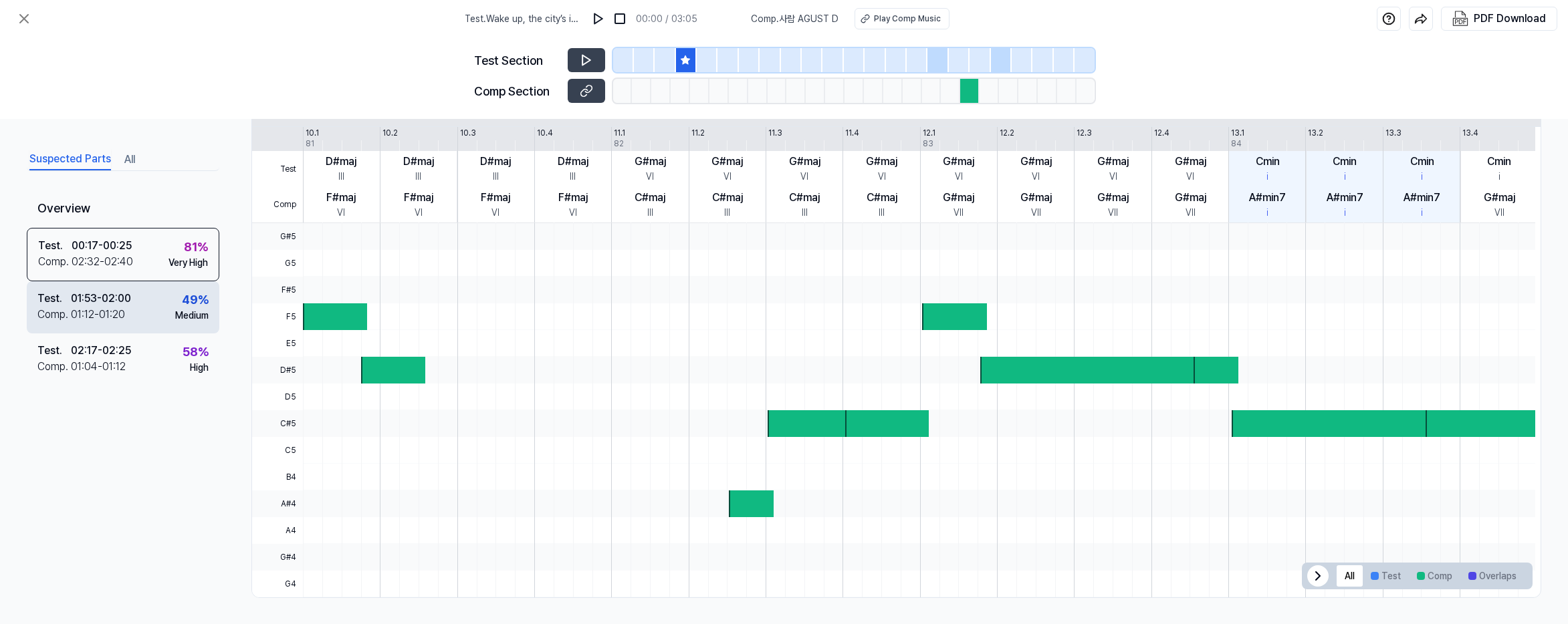
click at [146, 300] on div "Test . 01:53 - 02:00 Comp . 01:12 - 01:20 49 % Medium" at bounding box center [123, 307] width 193 height 52
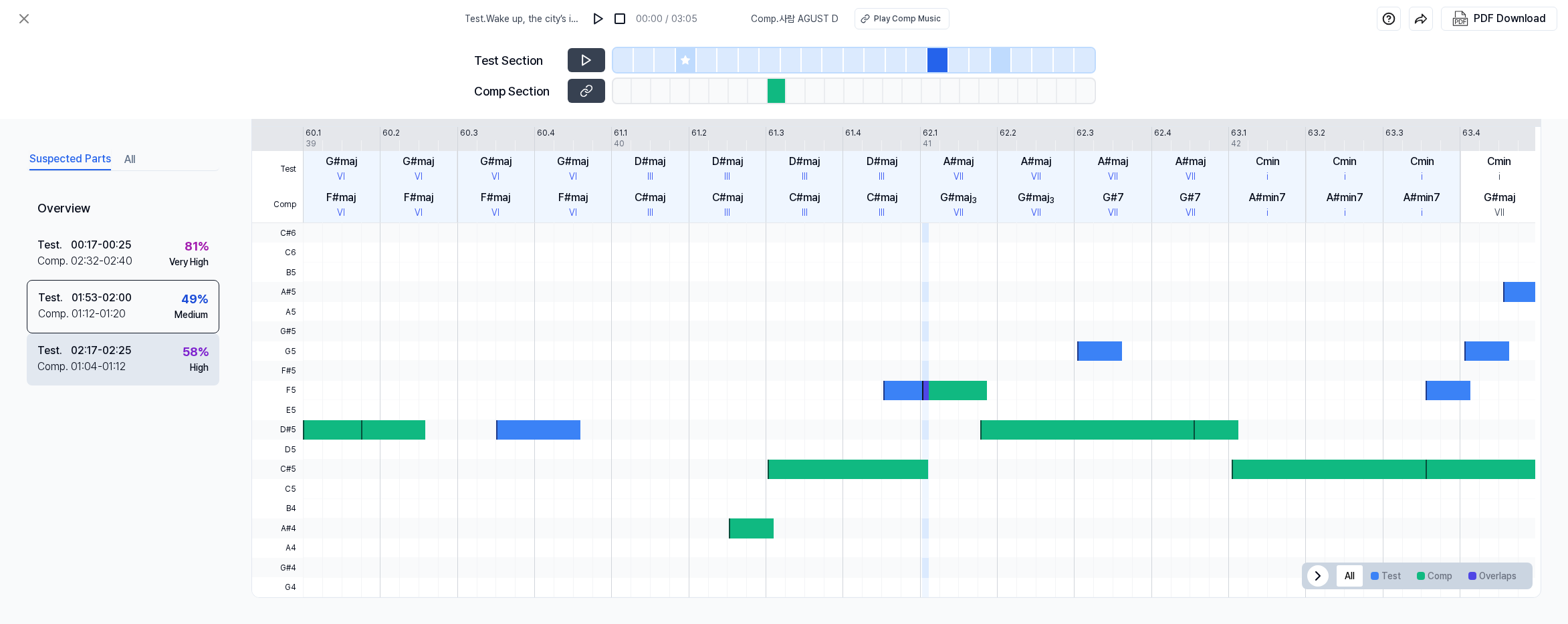
click at [133, 361] on div "Test . 02:17 - 02:25 Comp . 01:04 - 01:12 58 % High" at bounding box center [123, 359] width 193 height 52
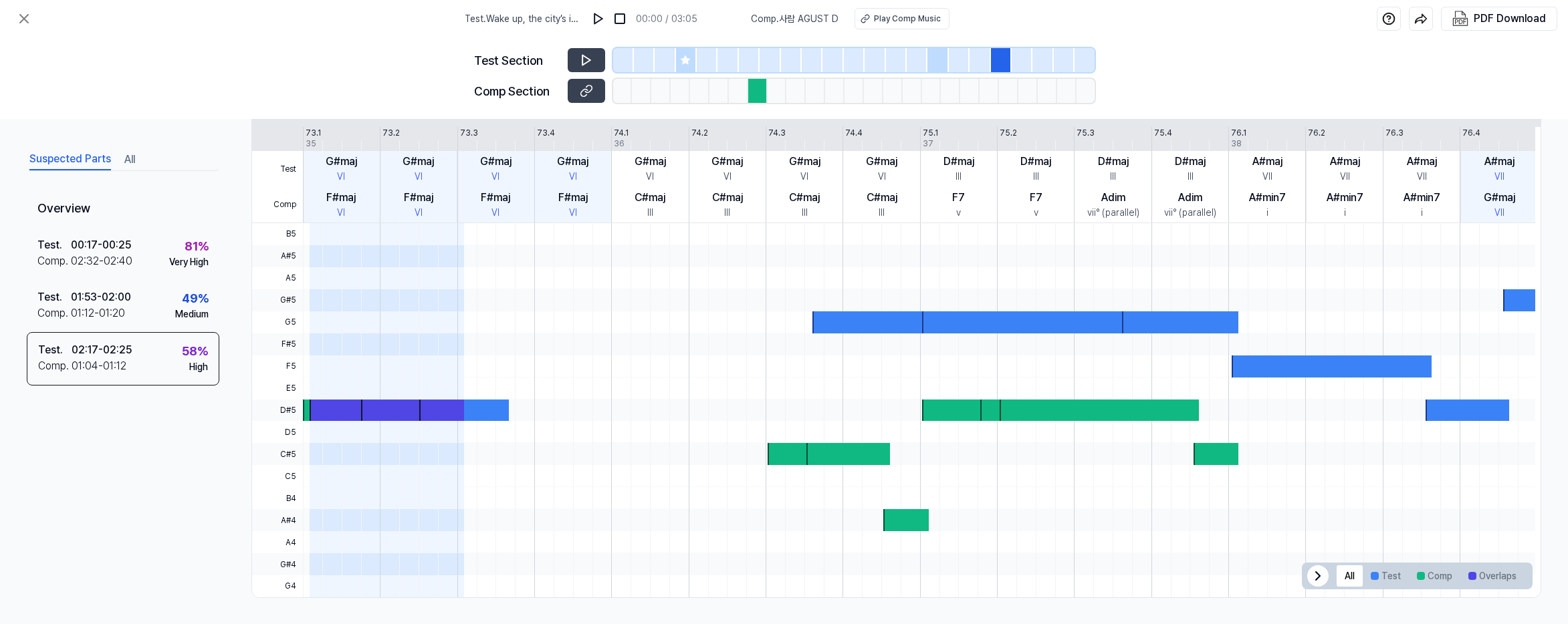
click at [315, 407] on div at bounding box center [339, 410] width 58 height 22
click at [758, 91] on div at bounding box center [758, 91] width 19 height 24
click at [922, 22] on div "Play Comp Music" at bounding box center [907, 18] width 67 height 12
